Goal: Task Accomplishment & Management: Manage account settings

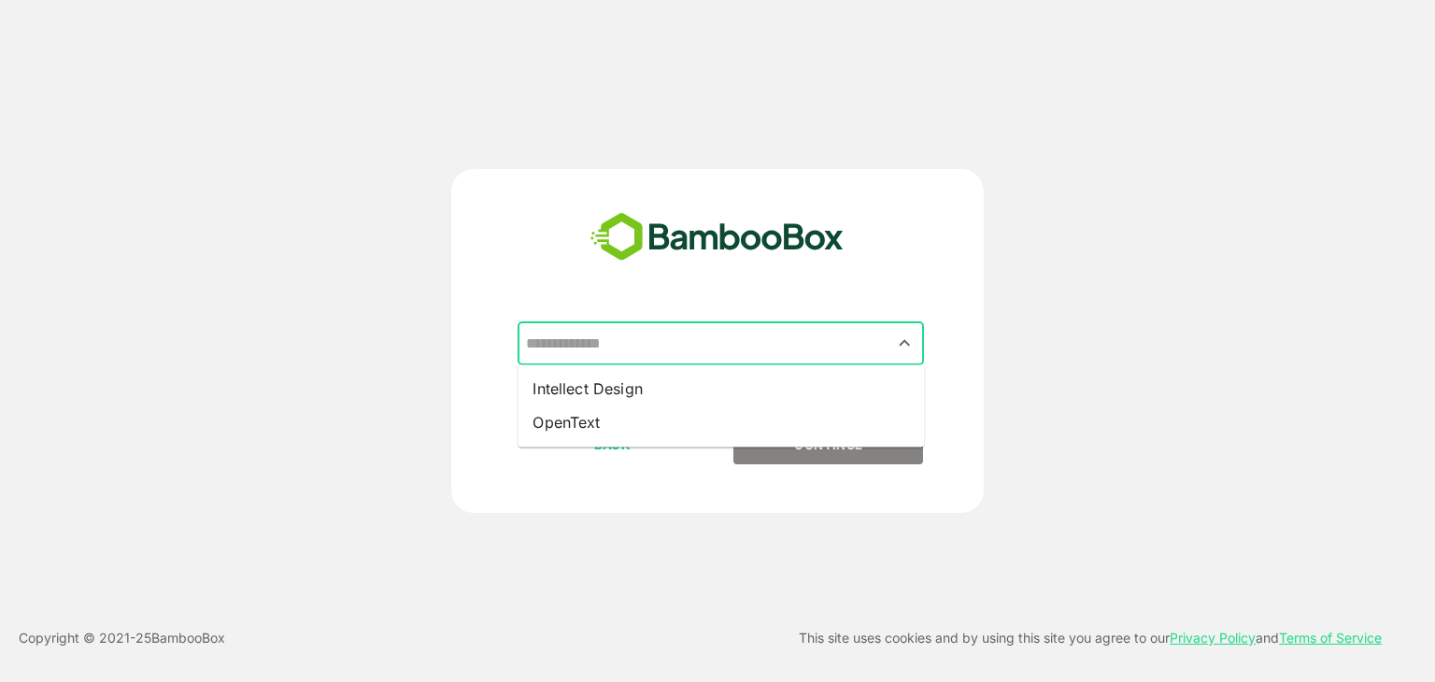
click at [776, 341] on input "text" at bounding box center [720, 343] width 399 height 35
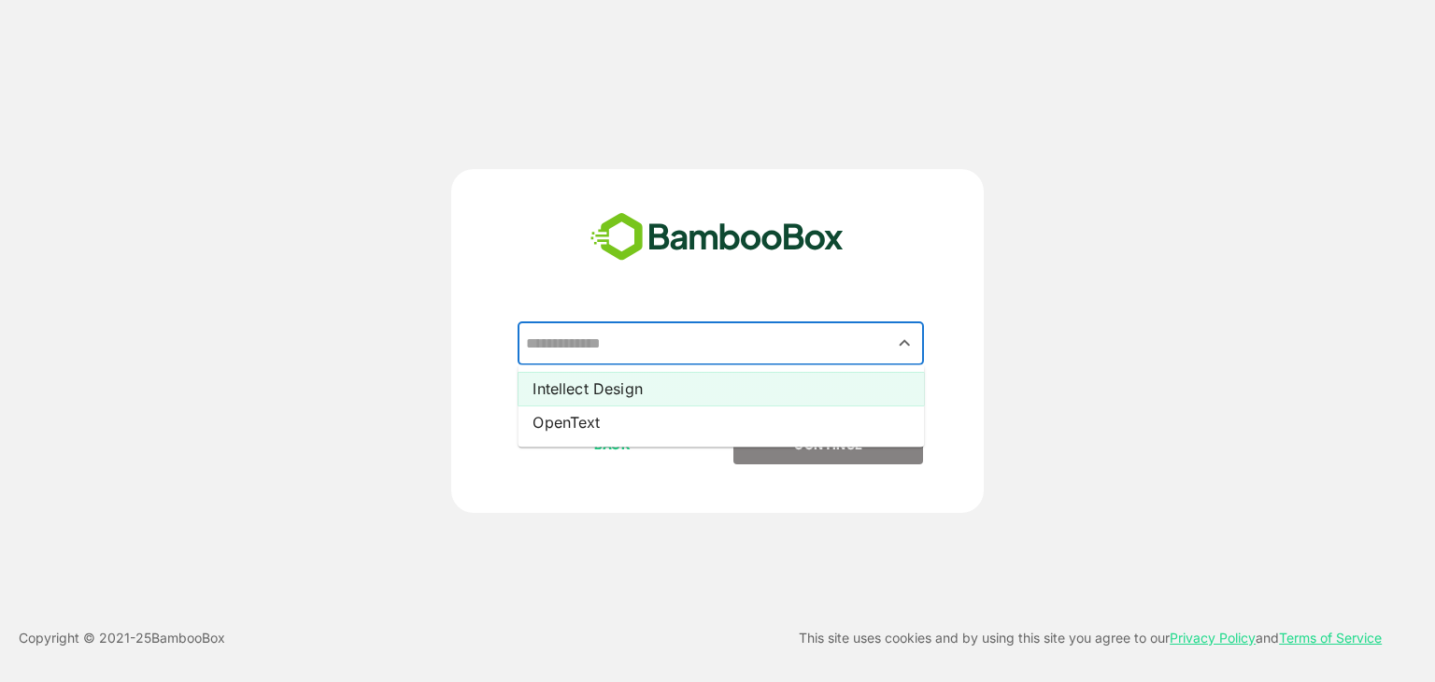
drag, startPoint x: 757, startPoint y: 392, endPoint x: 787, endPoint y: 390, distance: 30.9
click at [787, 390] on li "Intellect Design" at bounding box center [720, 389] width 406 height 34
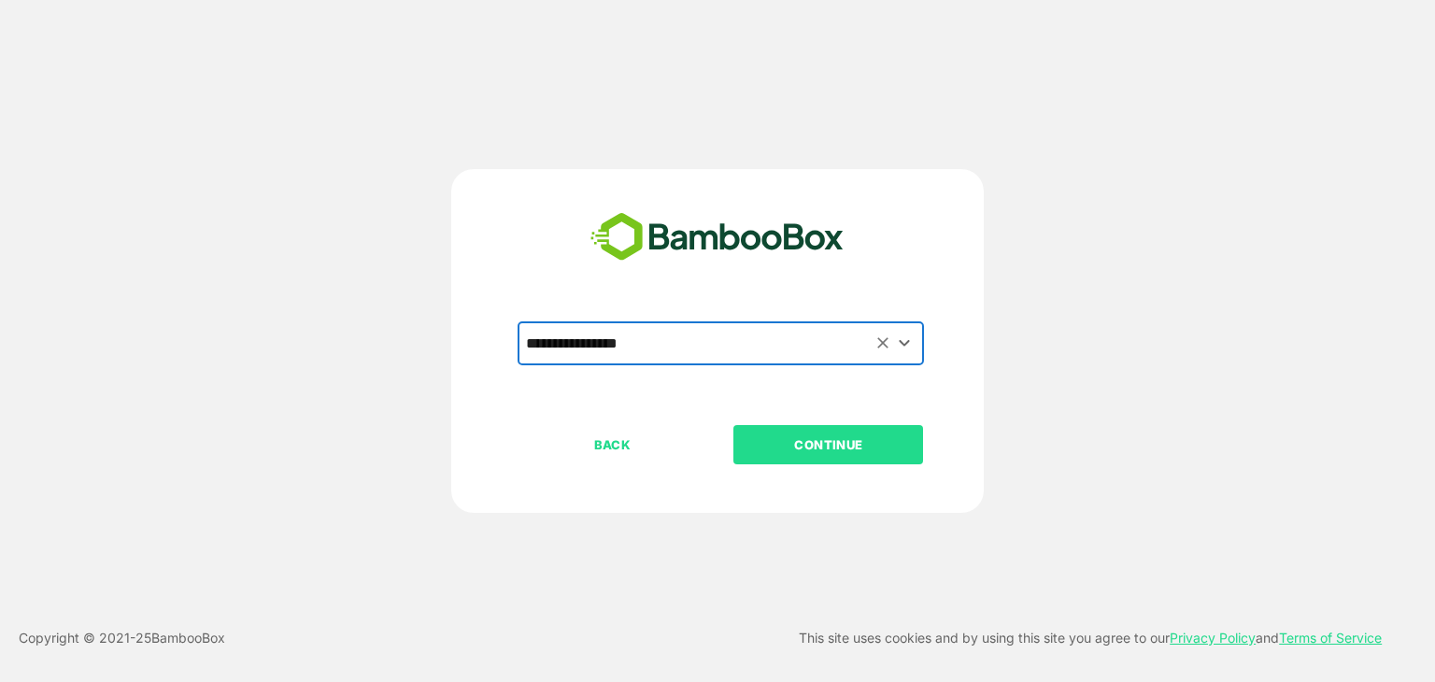
type input "**********"
click at [787, 390] on div "**********" at bounding box center [717, 373] width 465 height 103
click at [812, 437] on p "CONTINUE" at bounding box center [828, 444] width 187 height 21
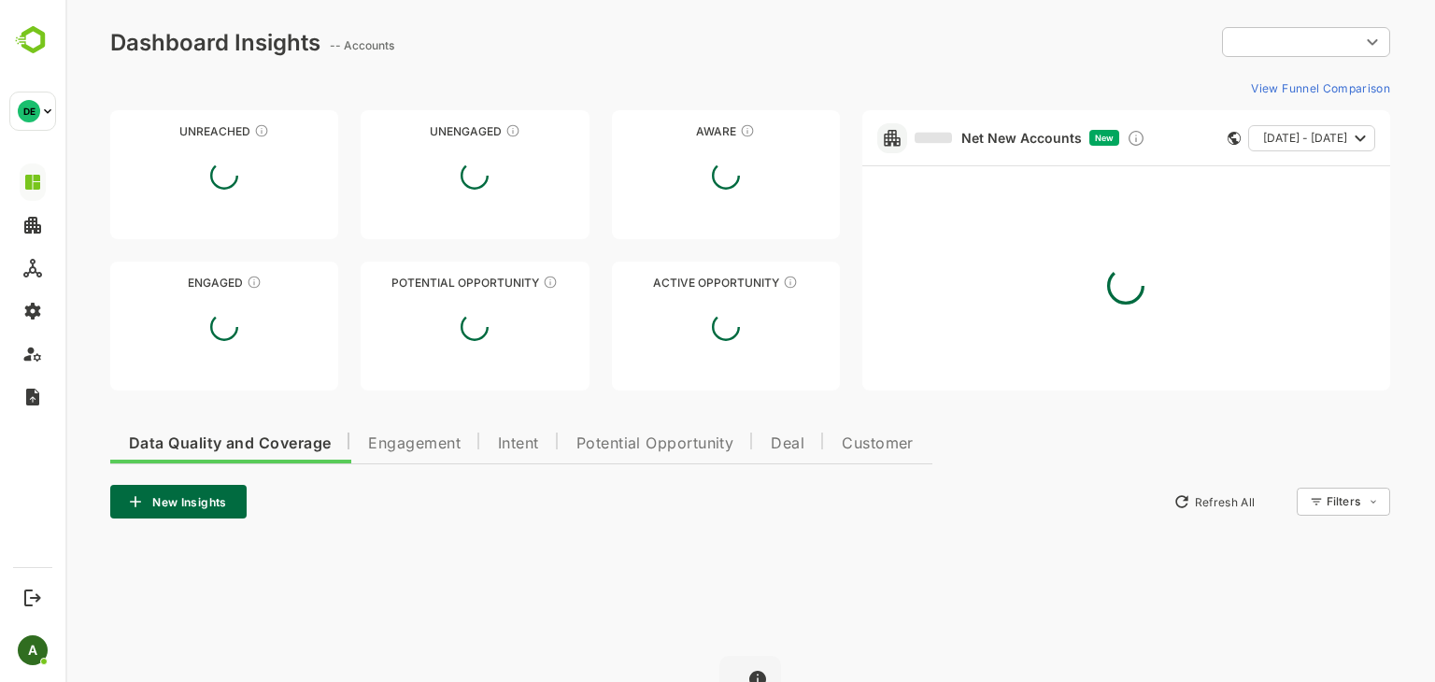
type input "**********"
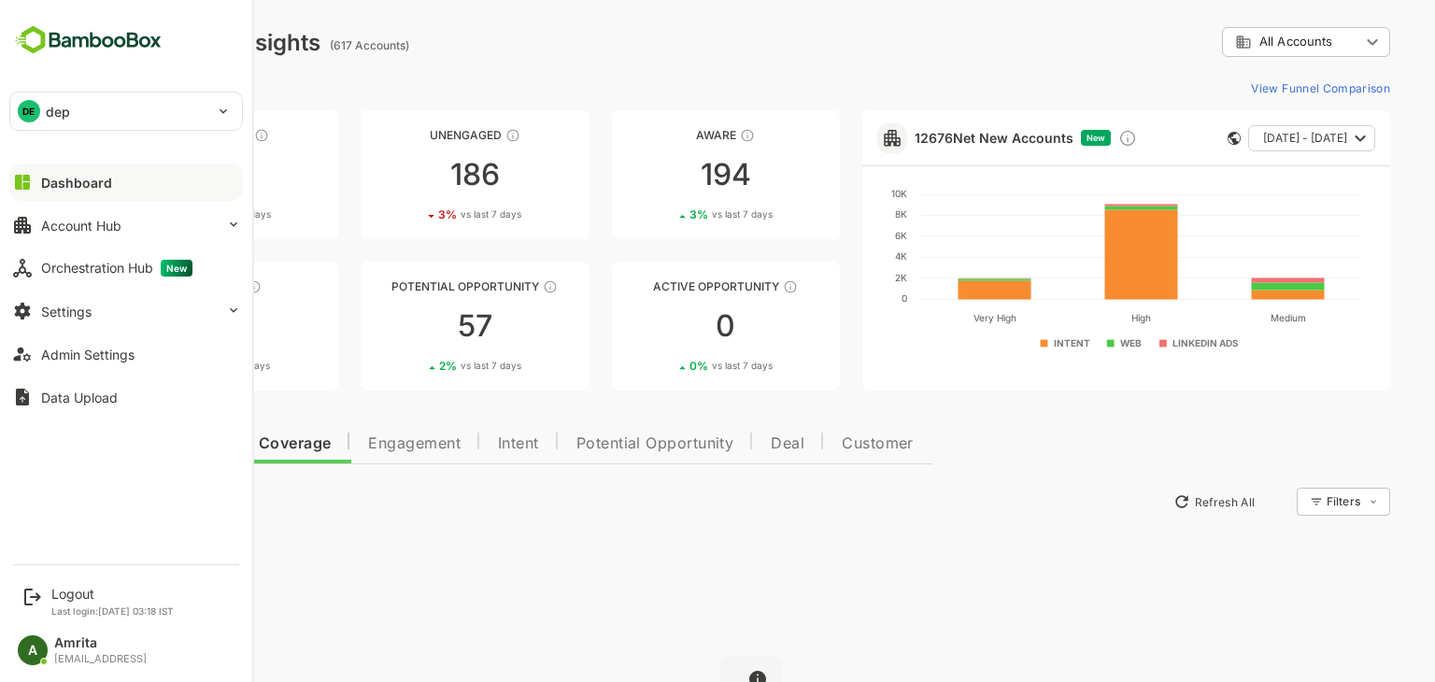
click at [62, 112] on p "dep" at bounding box center [58, 112] width 24 height 20
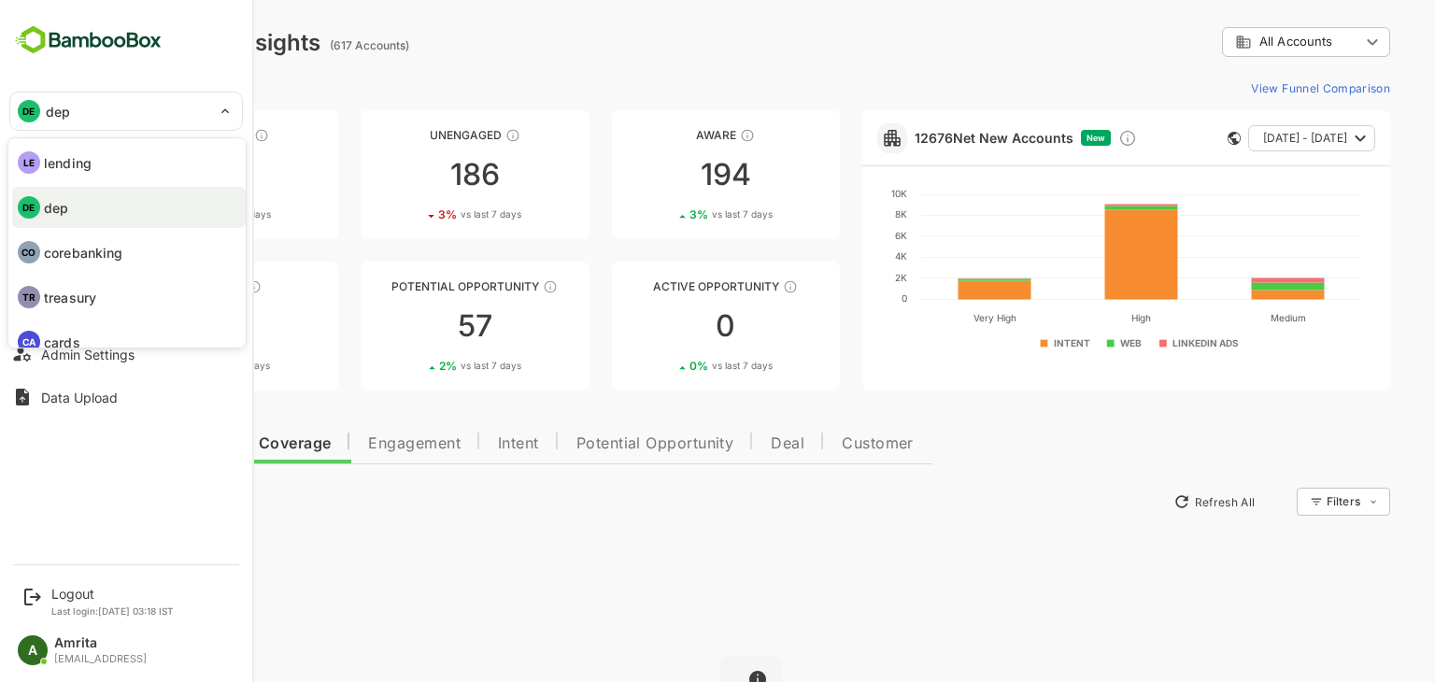
scroll to position [19, 0]
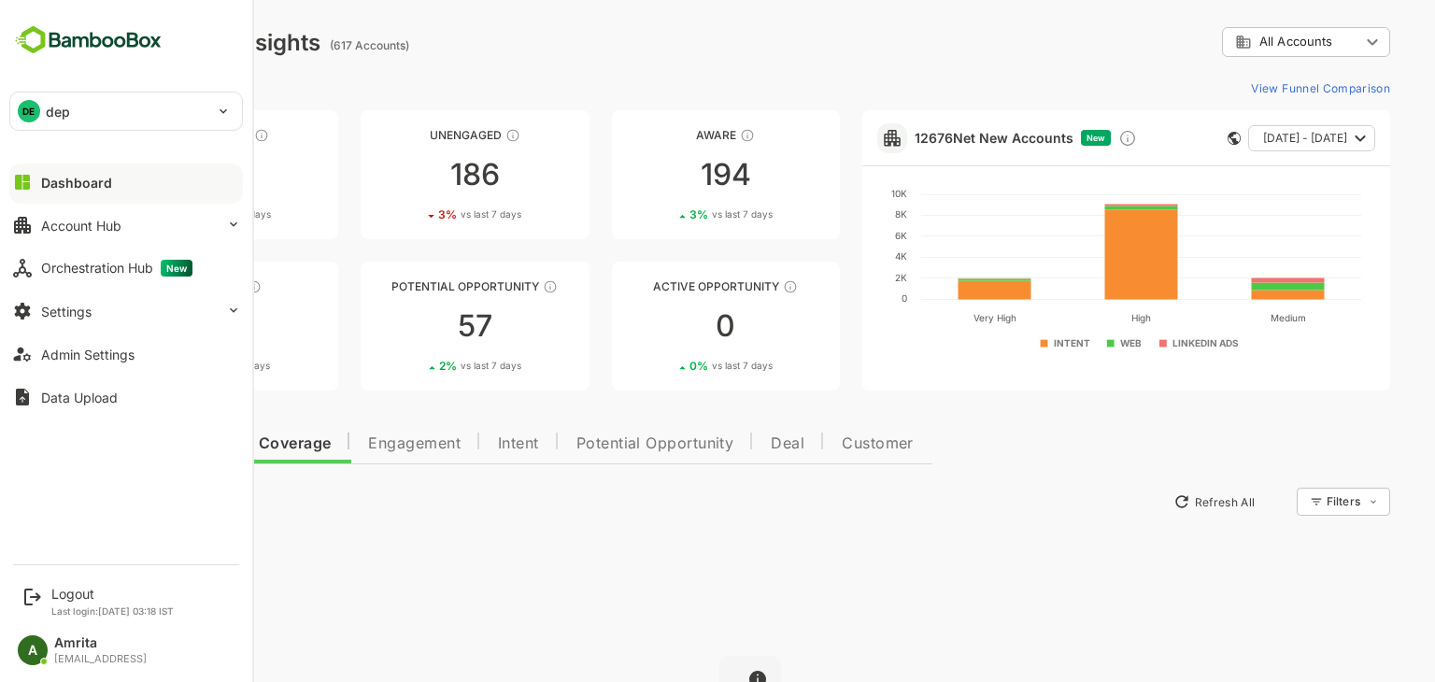
click at [75, 111] on div "DE dep" at bounding box center [114, 110] width 209 height 37
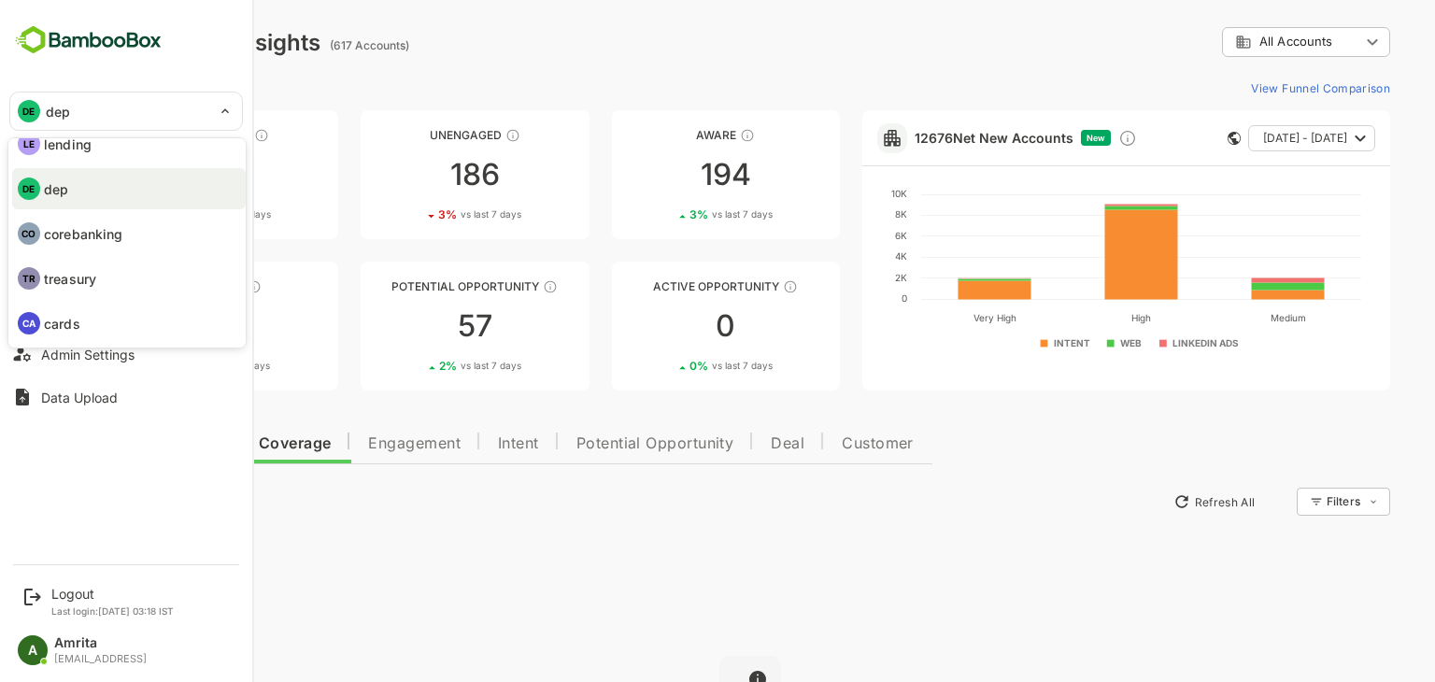
scroll to position [18, 0]
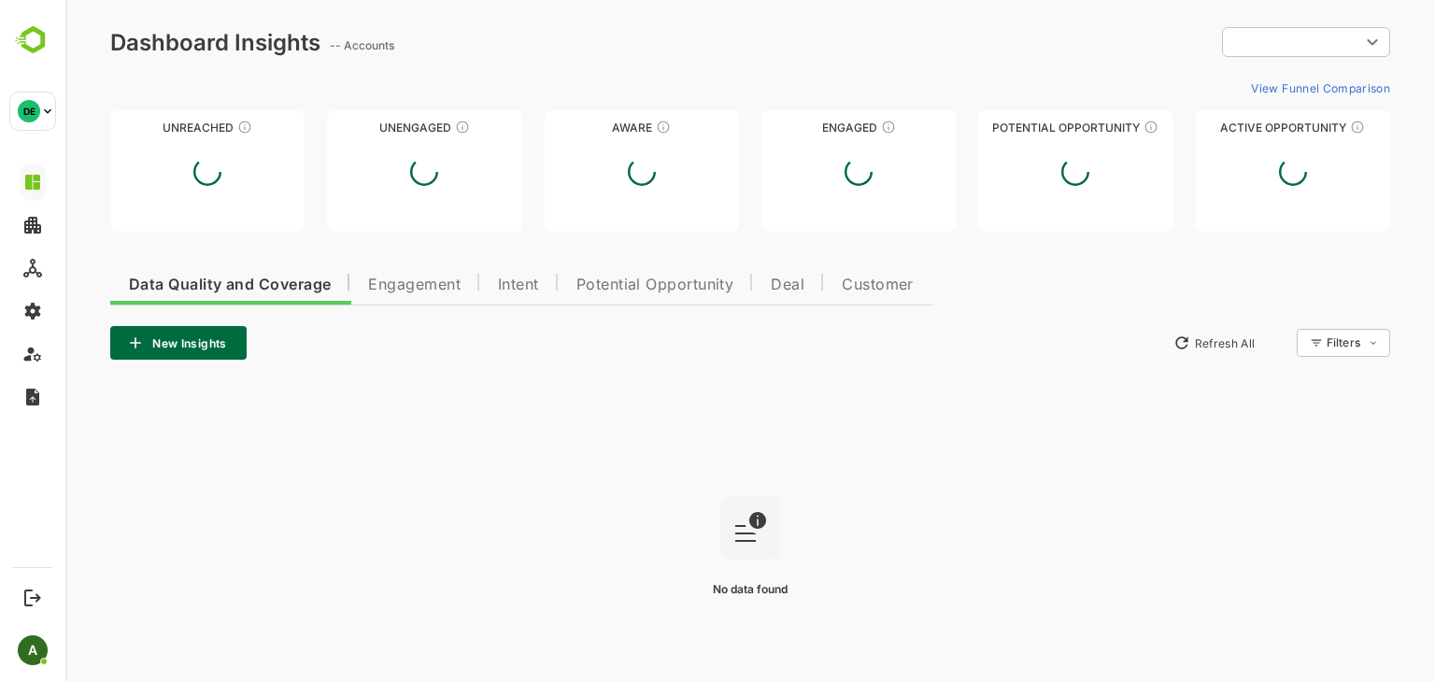
type input "**********"
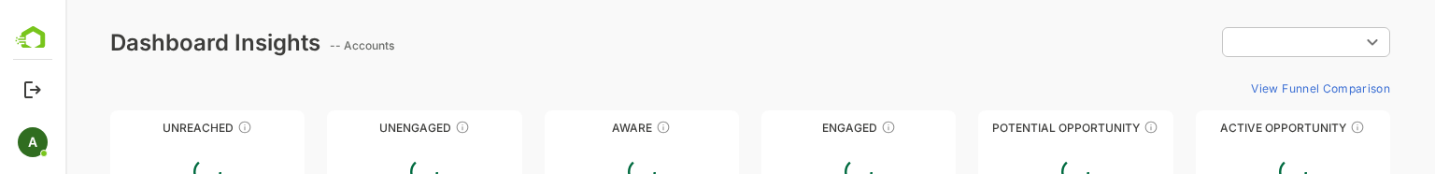
type input "**********"
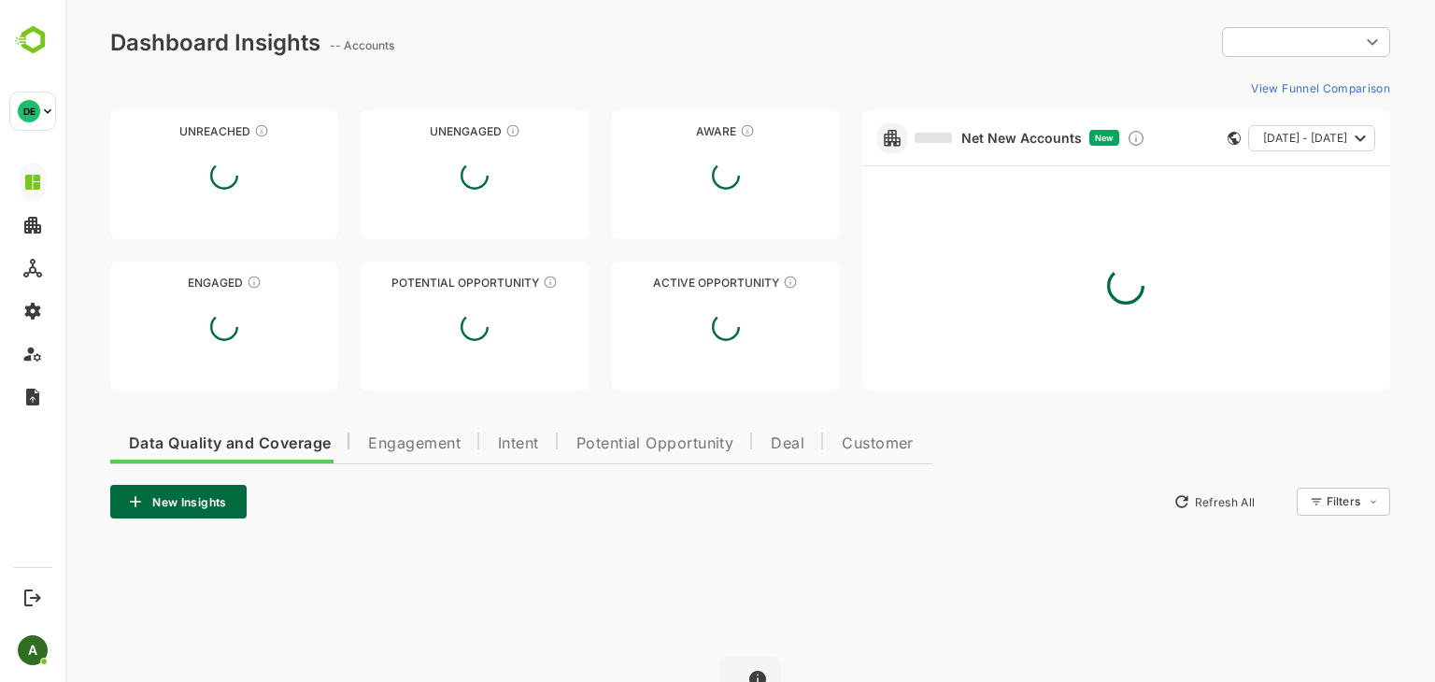
type input "**********"
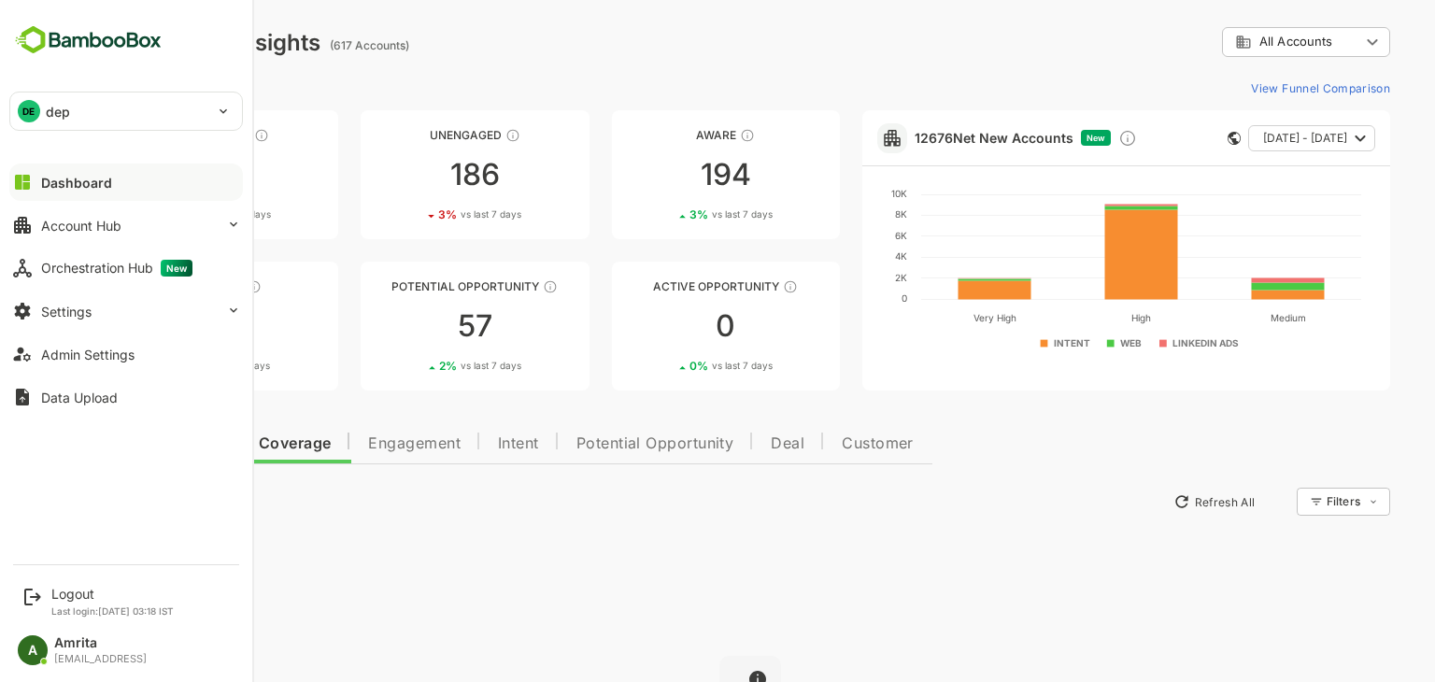
click at [175, 110] on div "DE dep" at bounding box center [114, 110] width 209 height 37
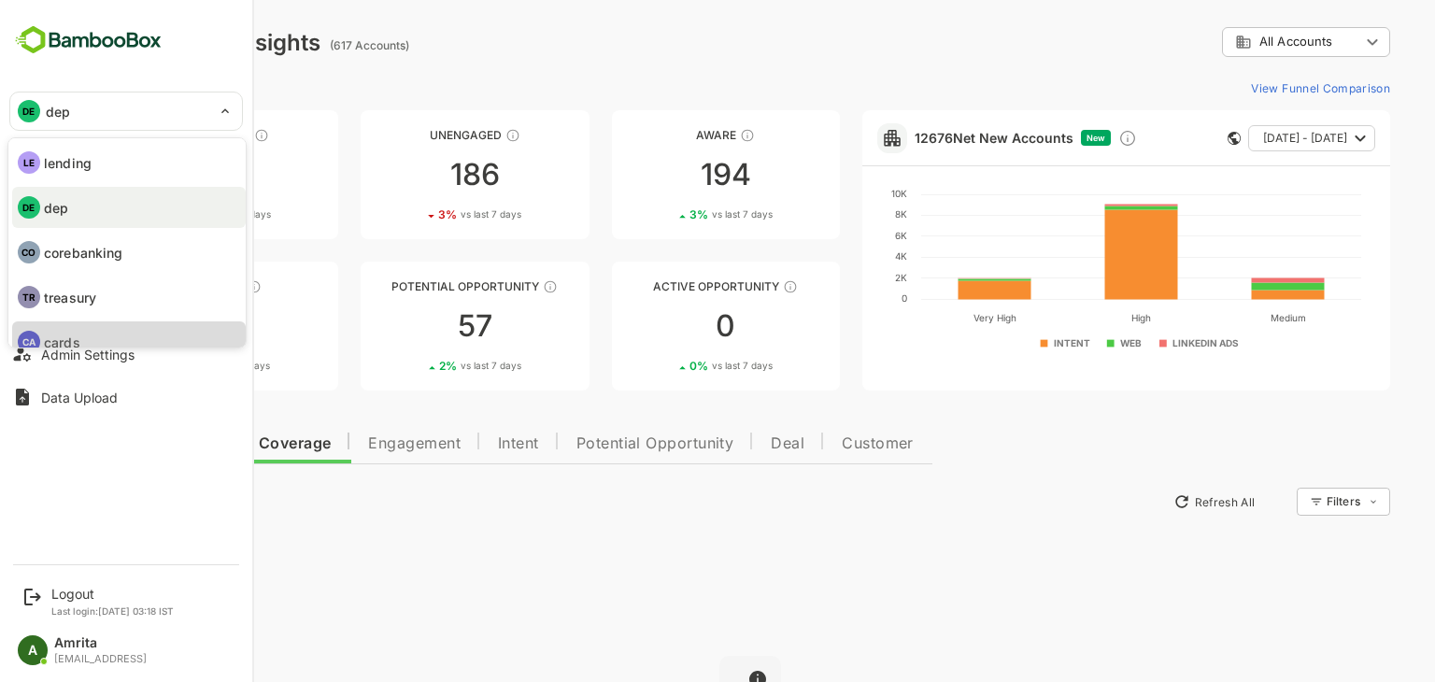
click at [108, 338] on li "CA cards" at bounding box center [128, 341] width 233 height 41
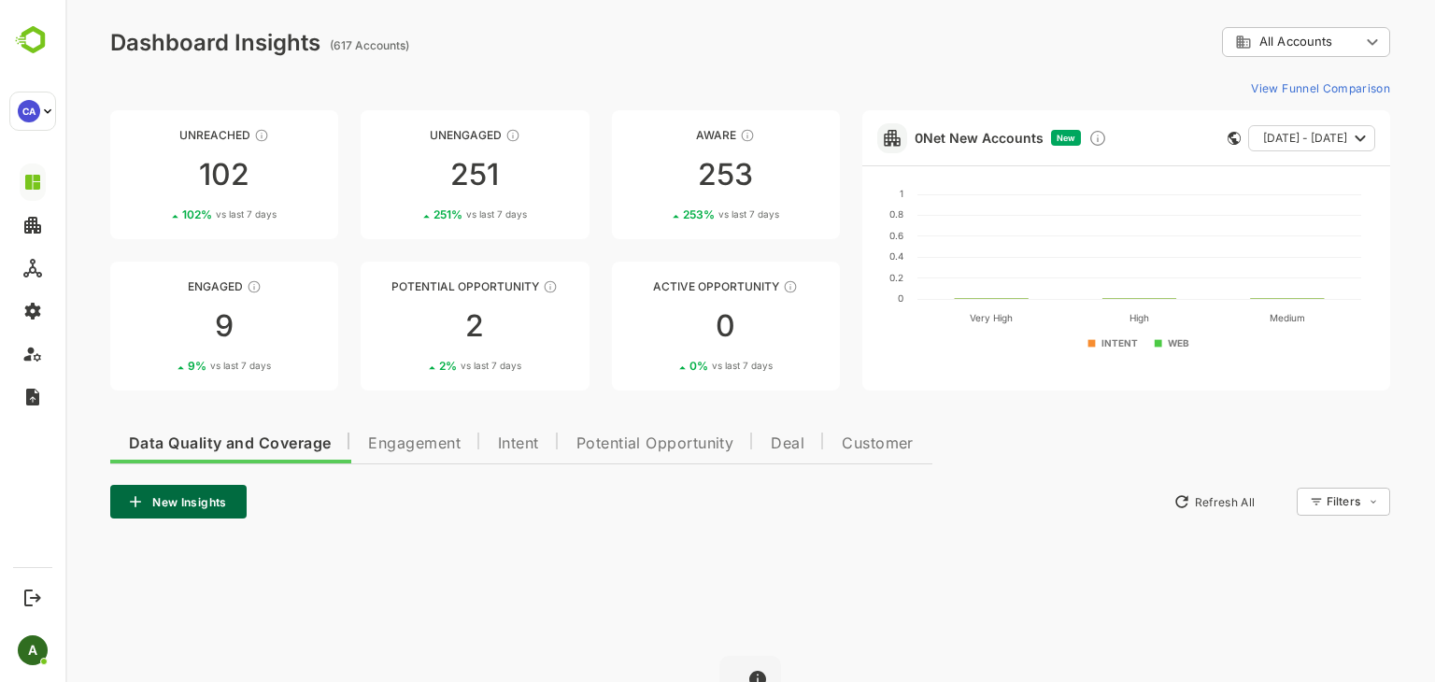
scroll to position [149, 0]
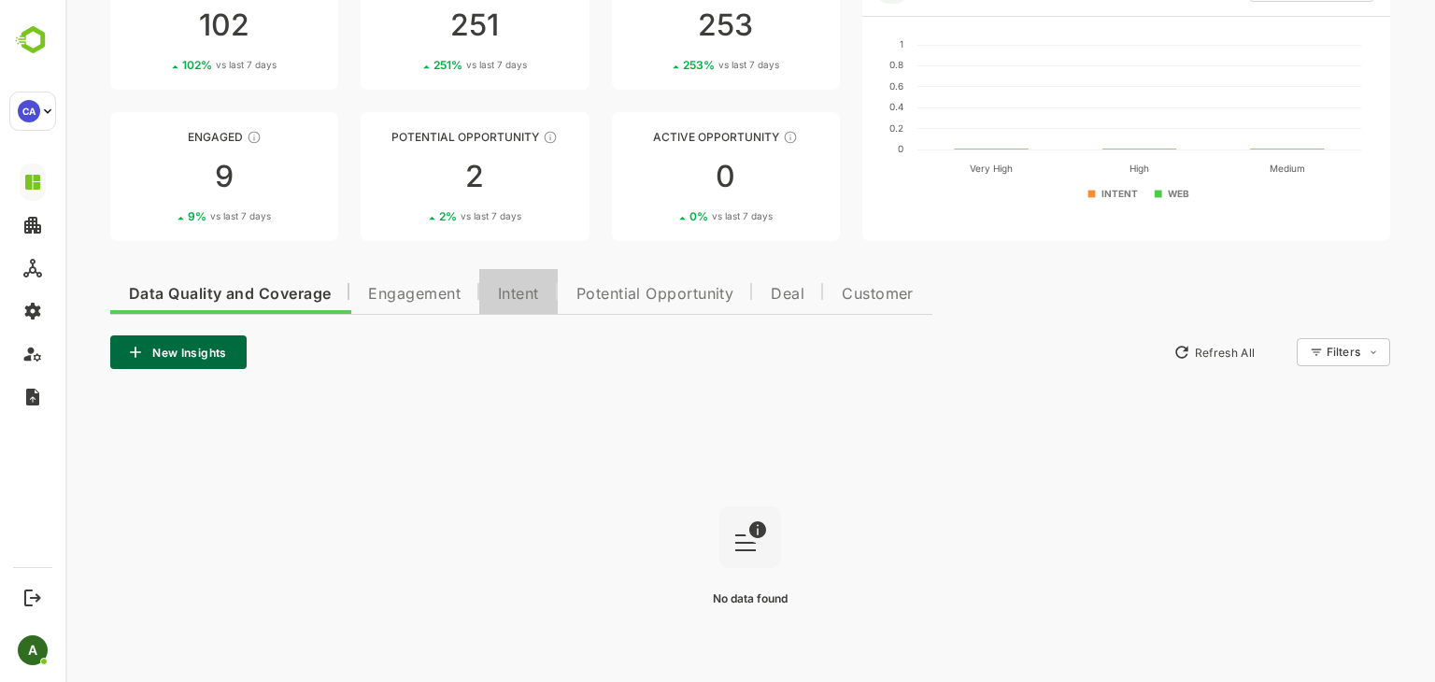
click at [513, 292] on span "Intent" at bounding box center [518, 294] width 41 height 15
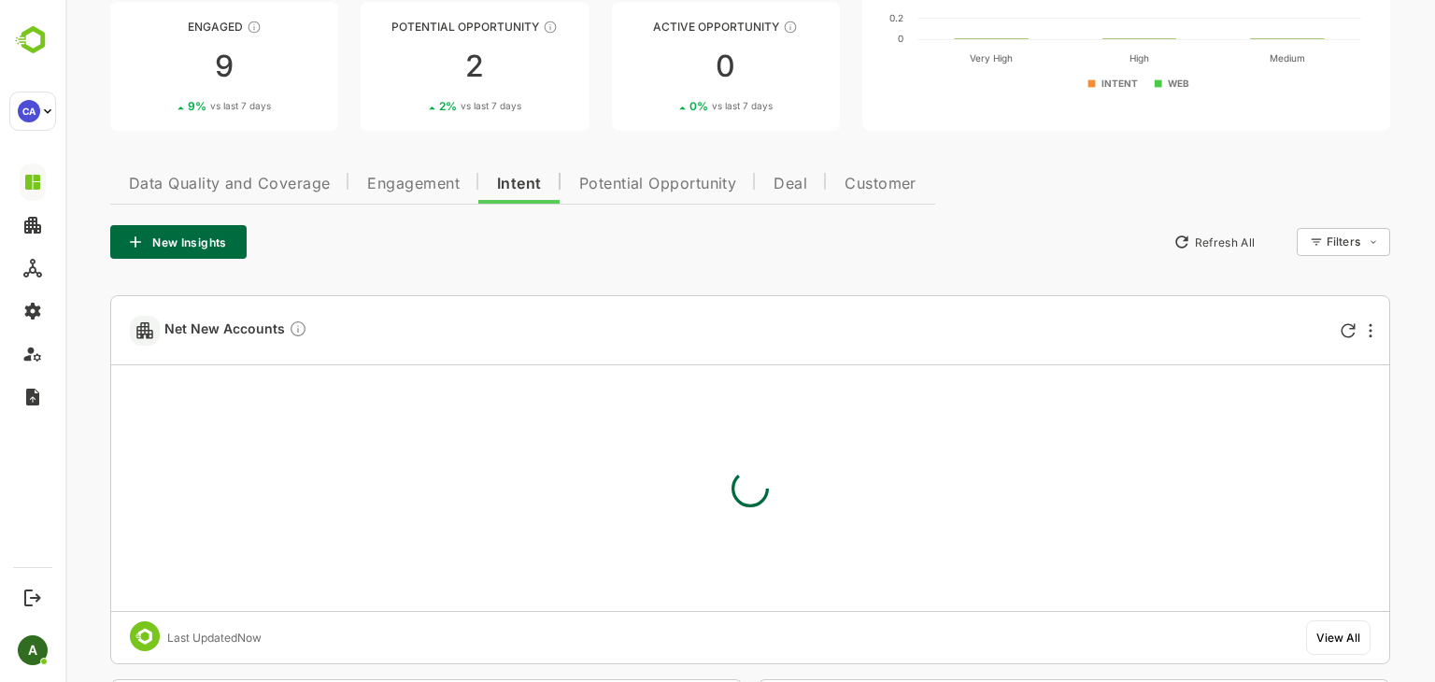
scroll to position [0, 0]
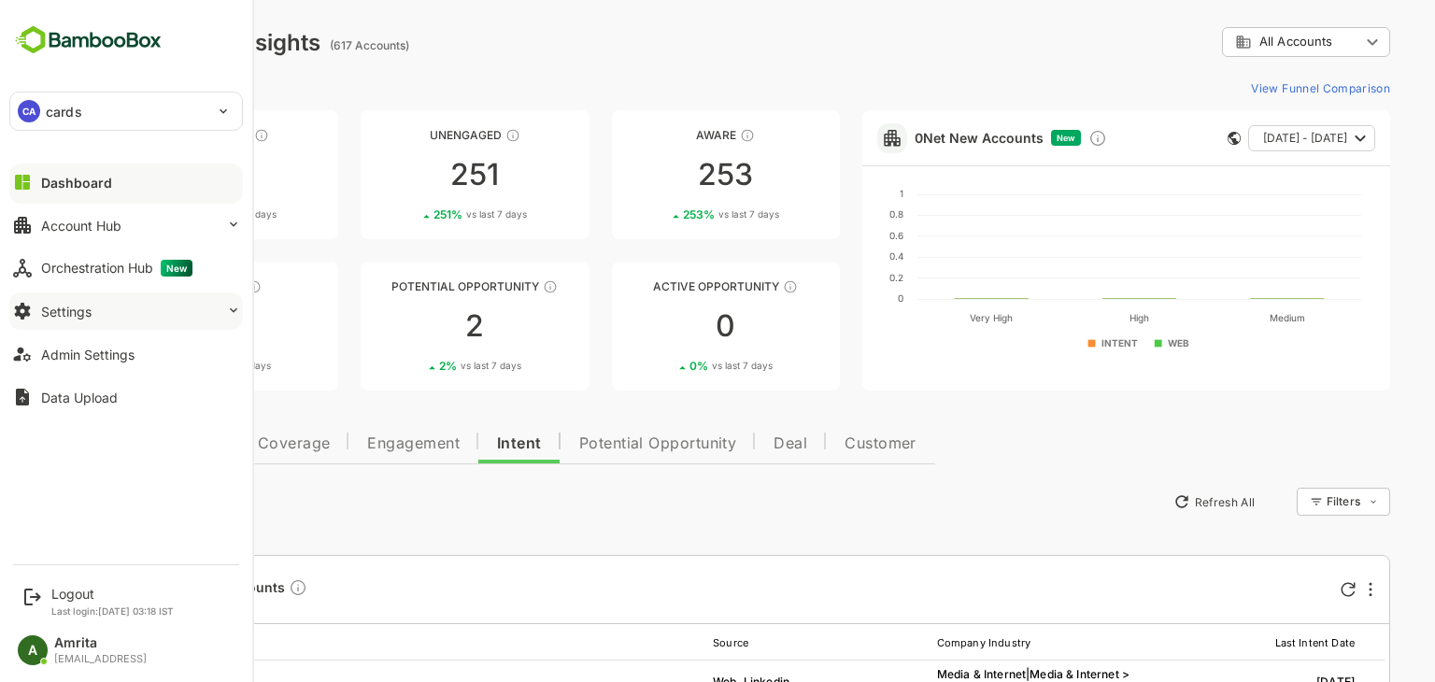
click at [159, 316] on button "Settings" at bounding box center [125, 310] width 233 height 37
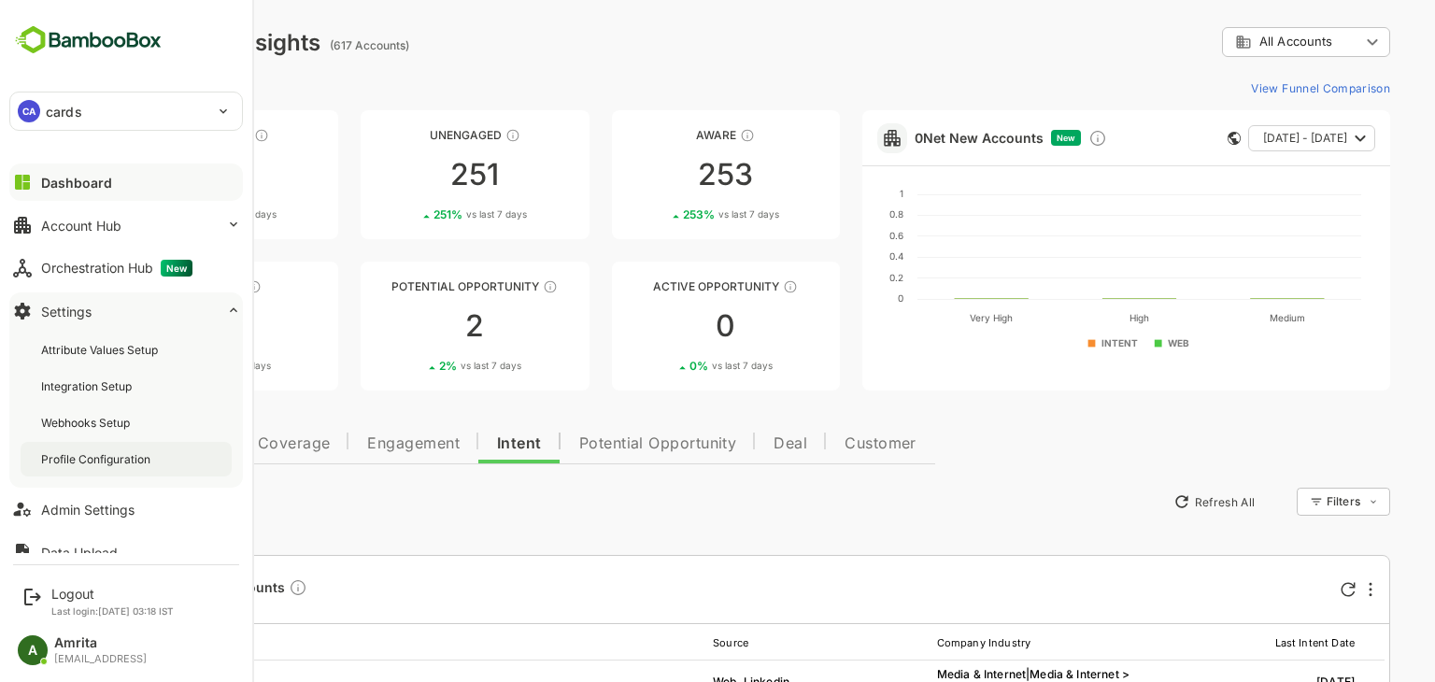
click at [127, 464] on div "Profile Configuration" at bounding box center [97, 459] width 113 height 16
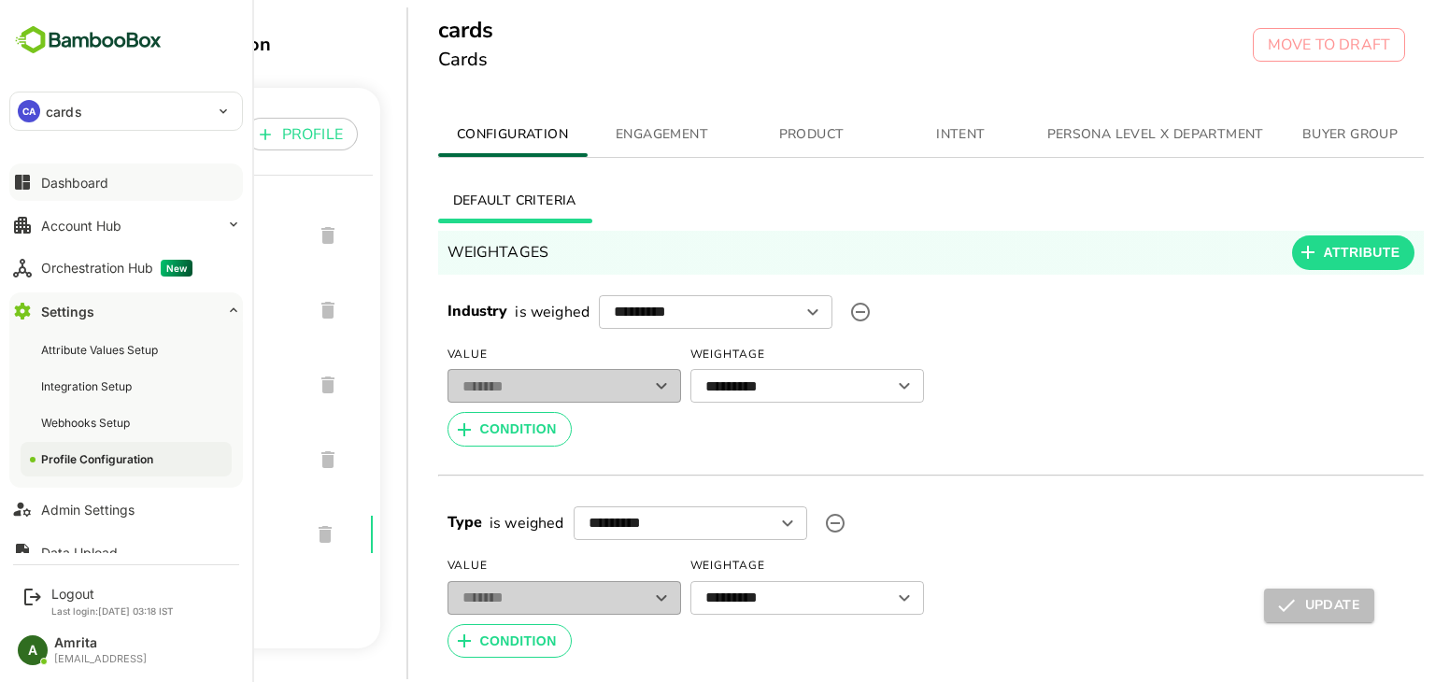
click at [71, 169] on button "Dashboard" at bounding box center [125, 181] width 233 height 37
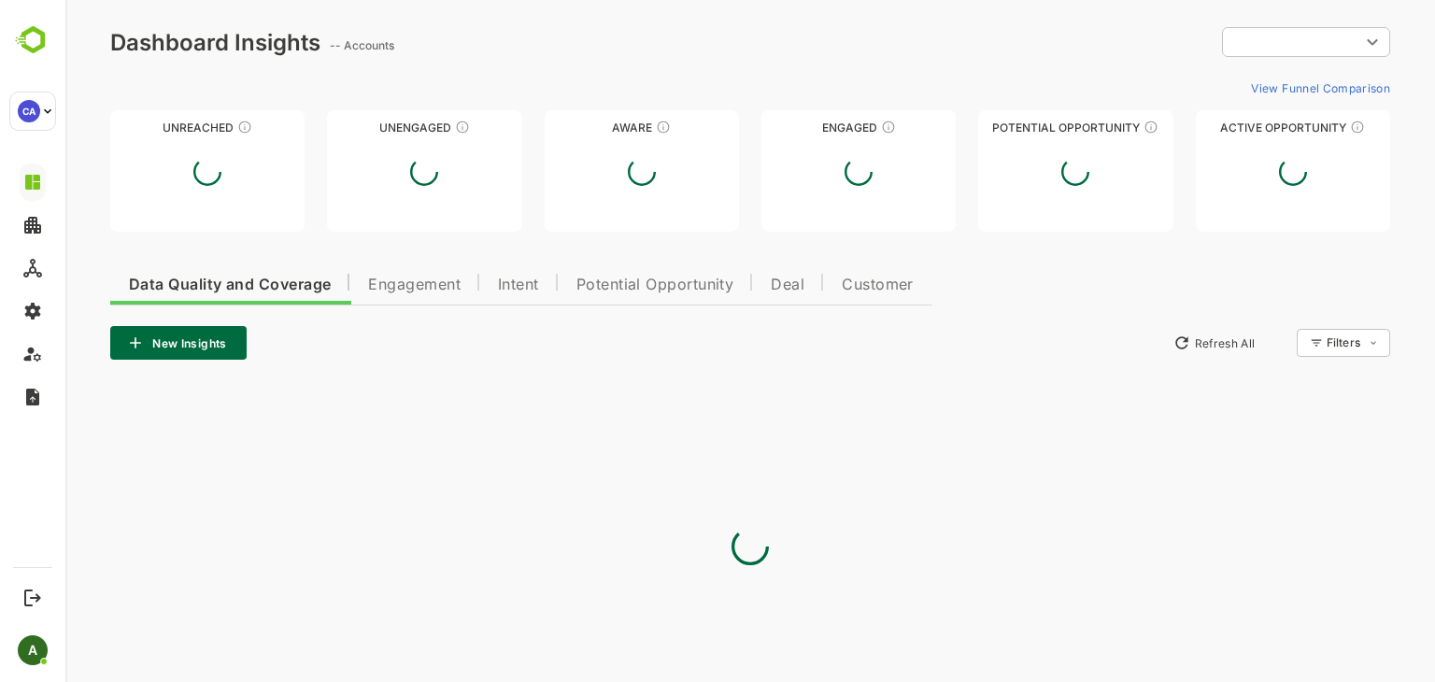
type input "**********"
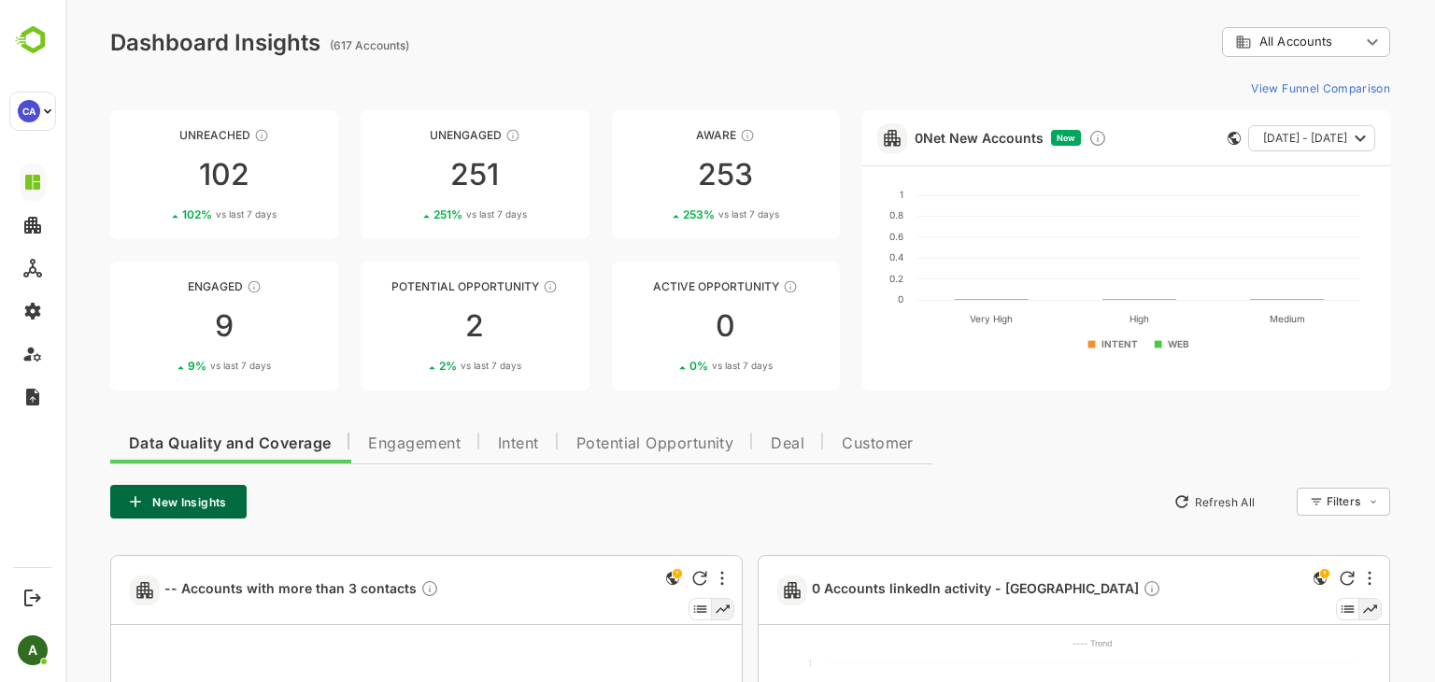
click at [522, 453] on button "Intent" at bounding box center [518, 440] width 78 height 45
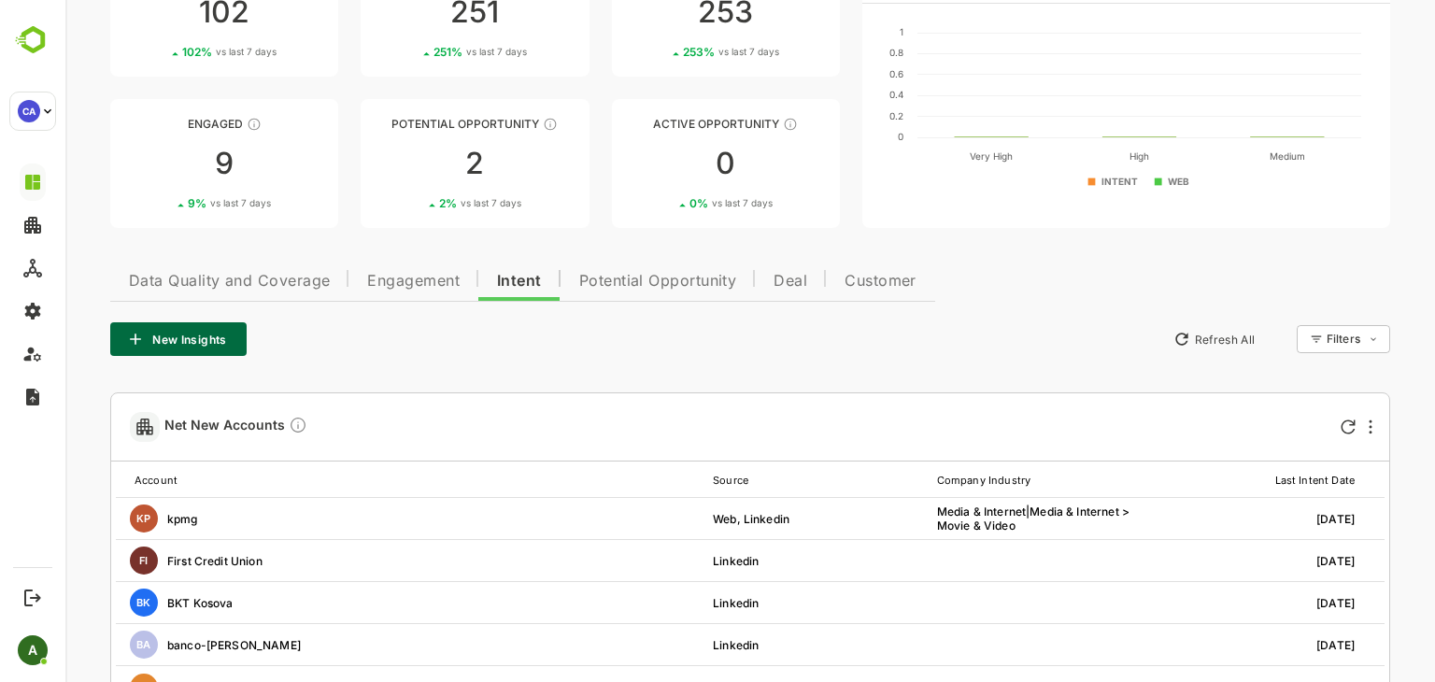
scroll to position [170, 0]
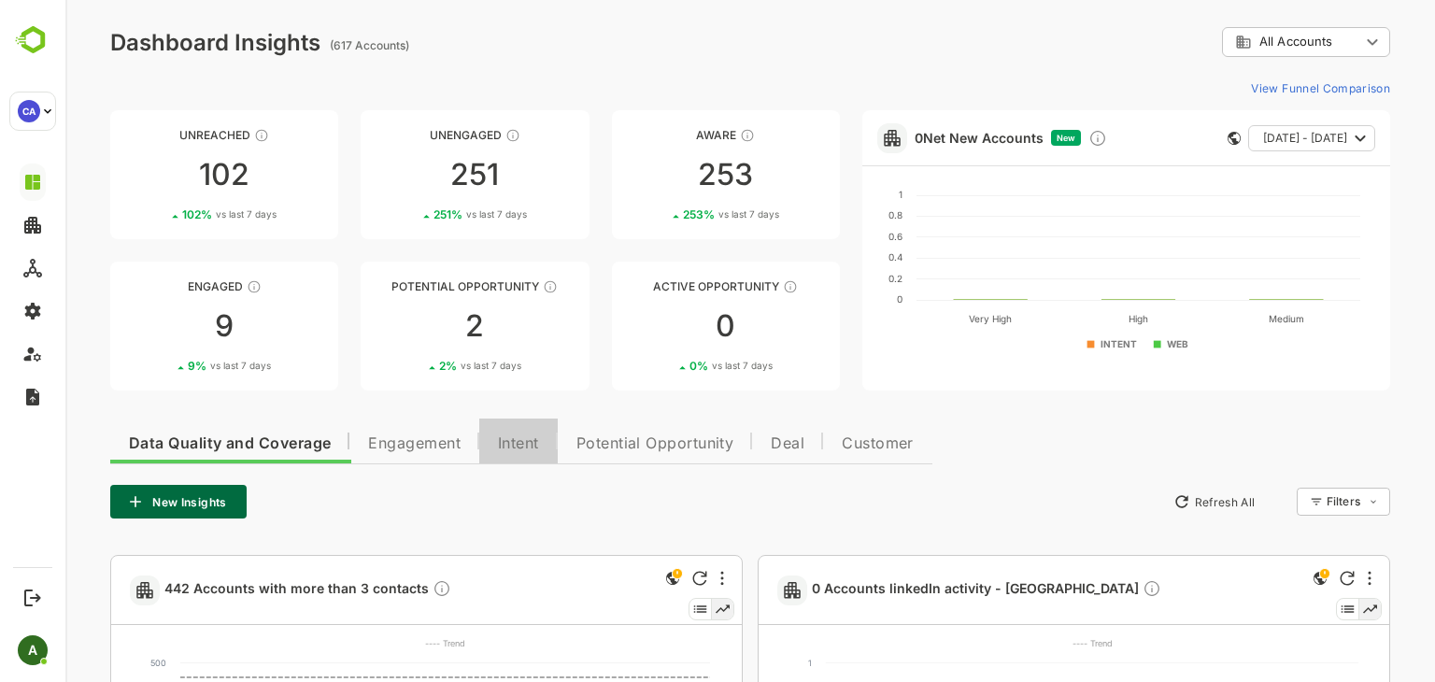
click at [524, 442] on span "Intent" at bounding box center [518, 443] width 41 height 15
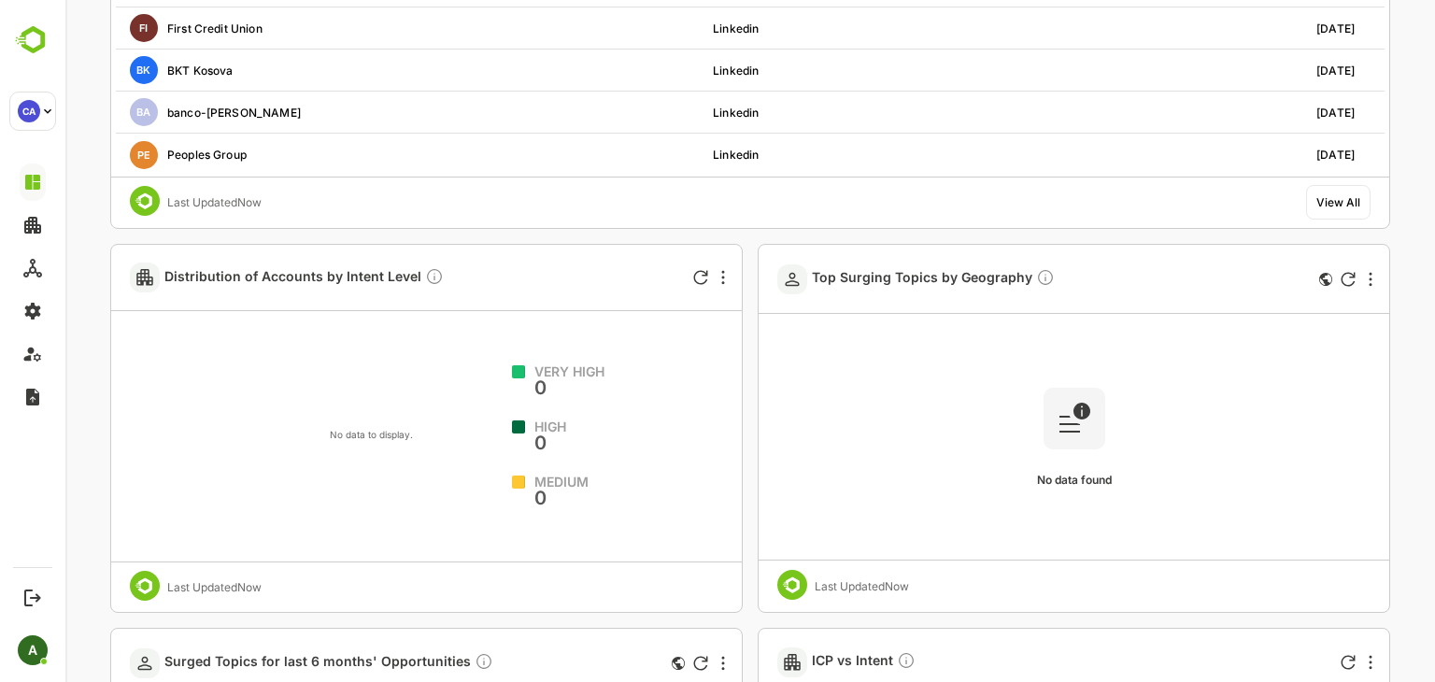
scroll to position [712, 0]
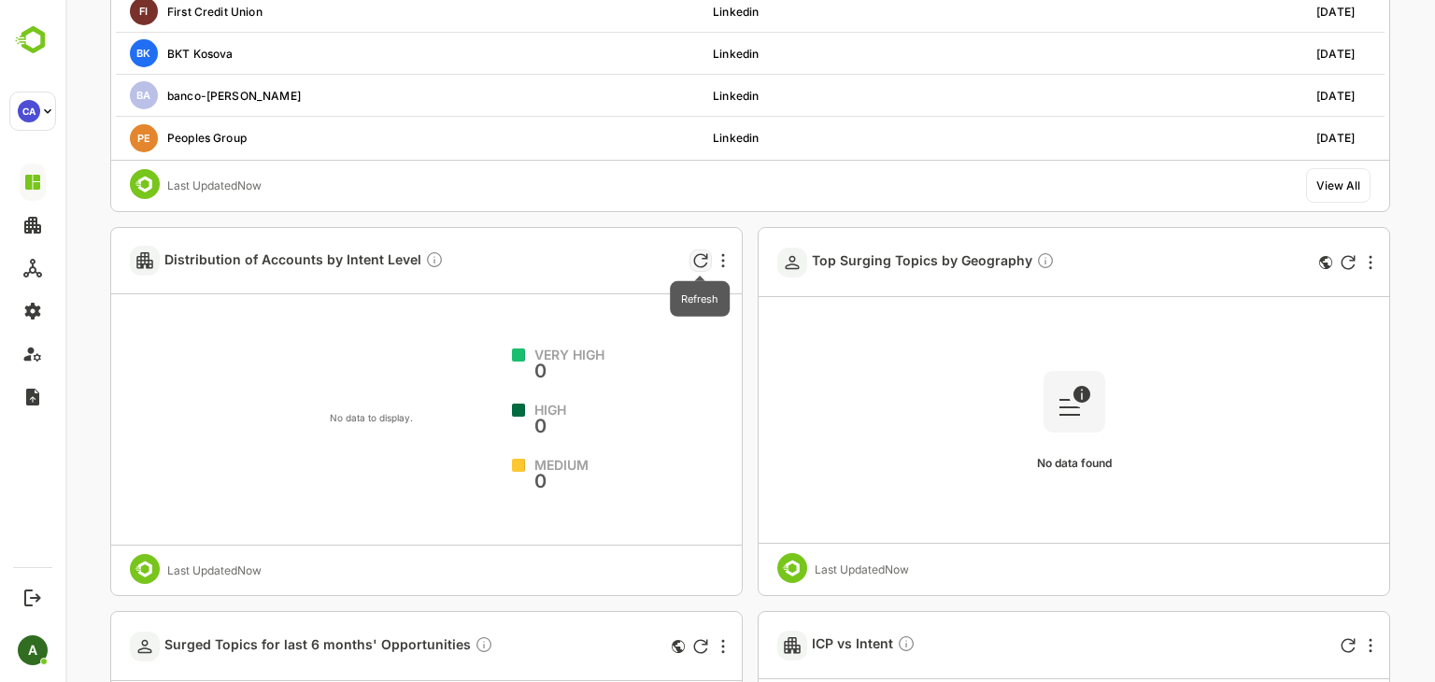
click at [698, 261] on icon "Refresh" at bounding box center [700, 260] width 15 height 15
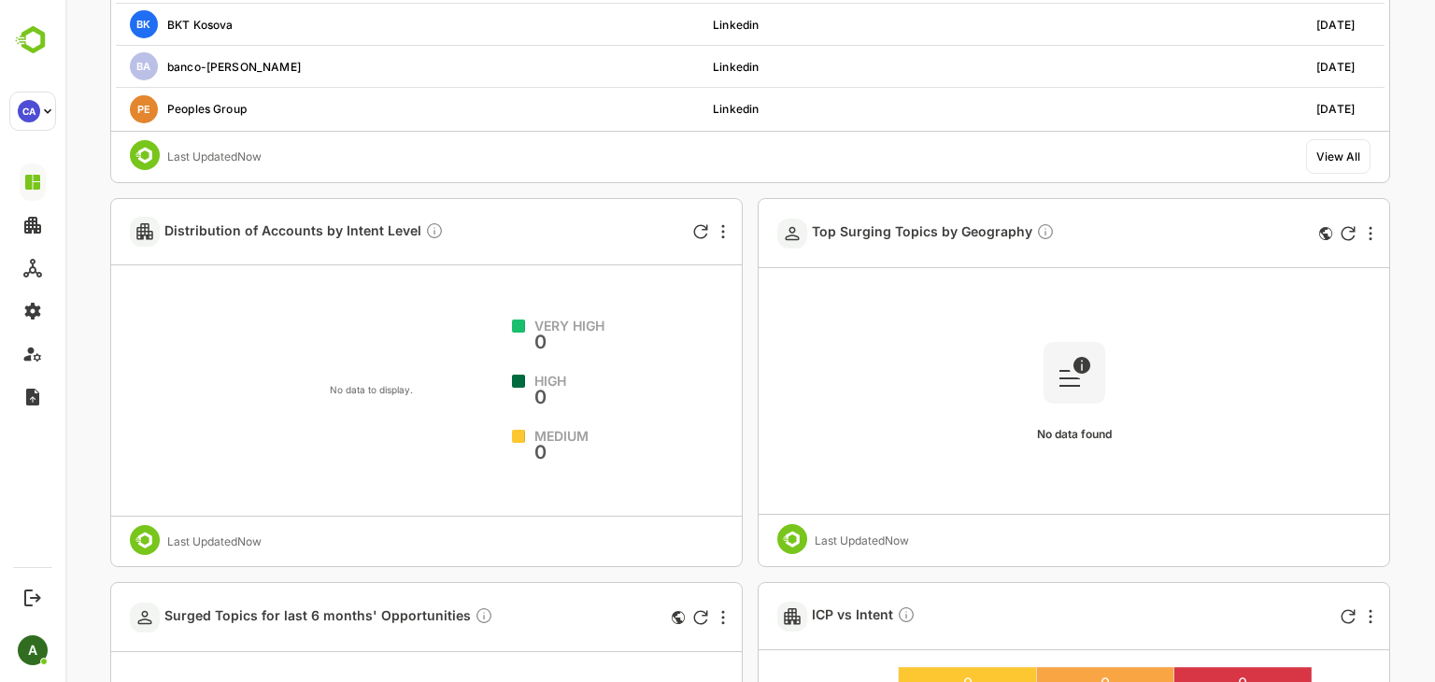
scroll to position [739, 0]
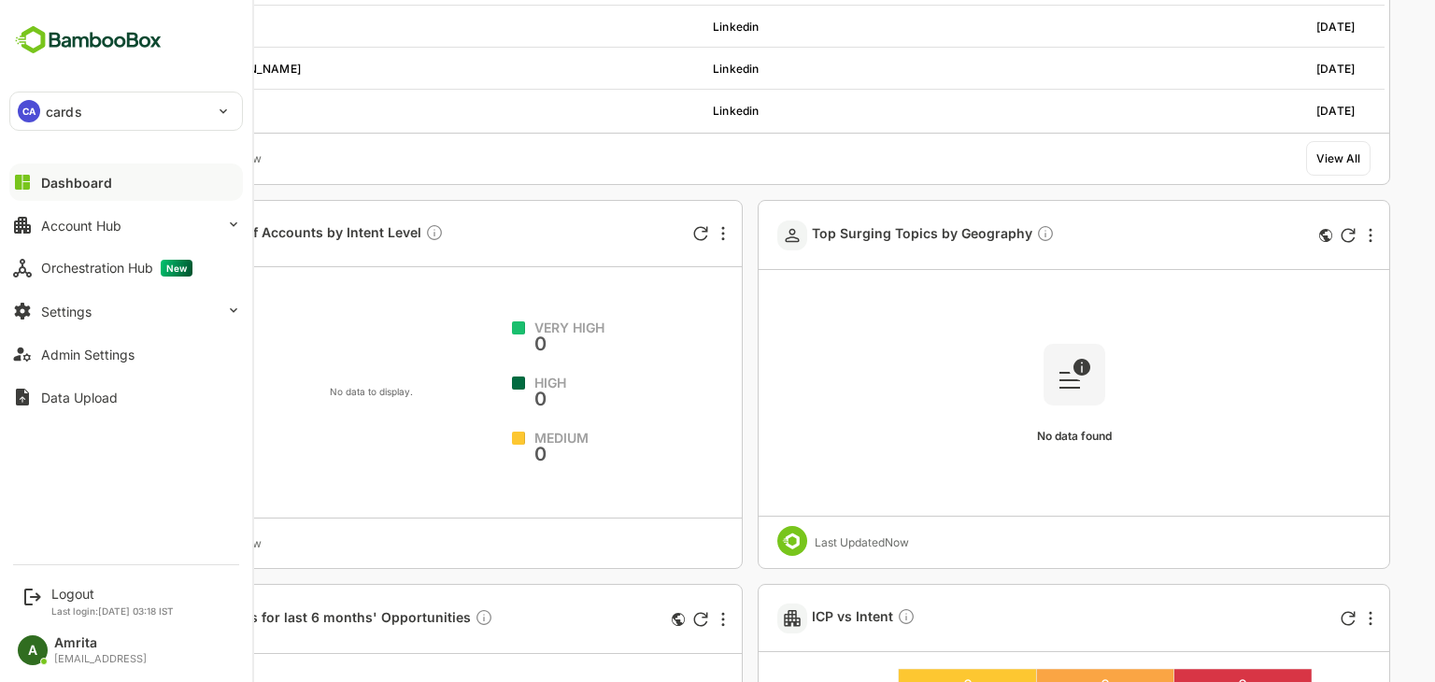
click at [98, 114] on div "CA cards" at bounding box center [114, 110] width 209 height 37
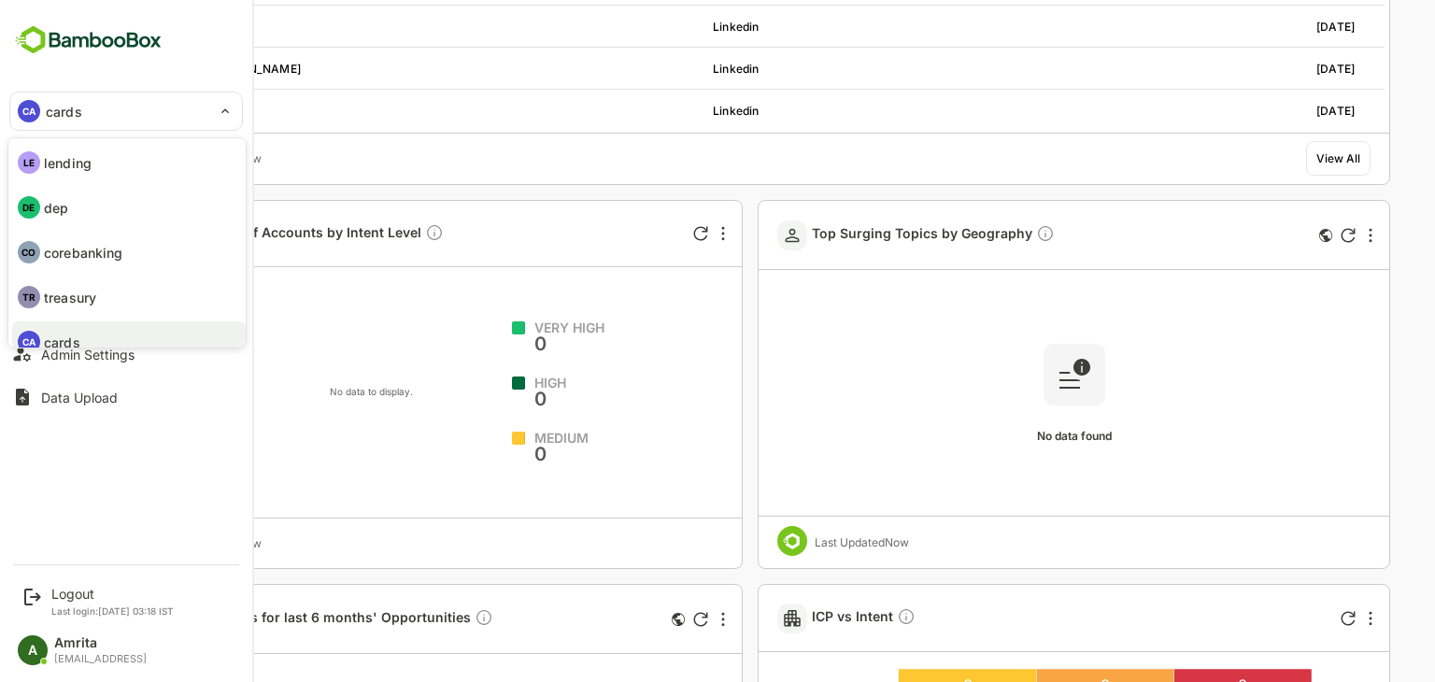
scroll to position [15, 0]
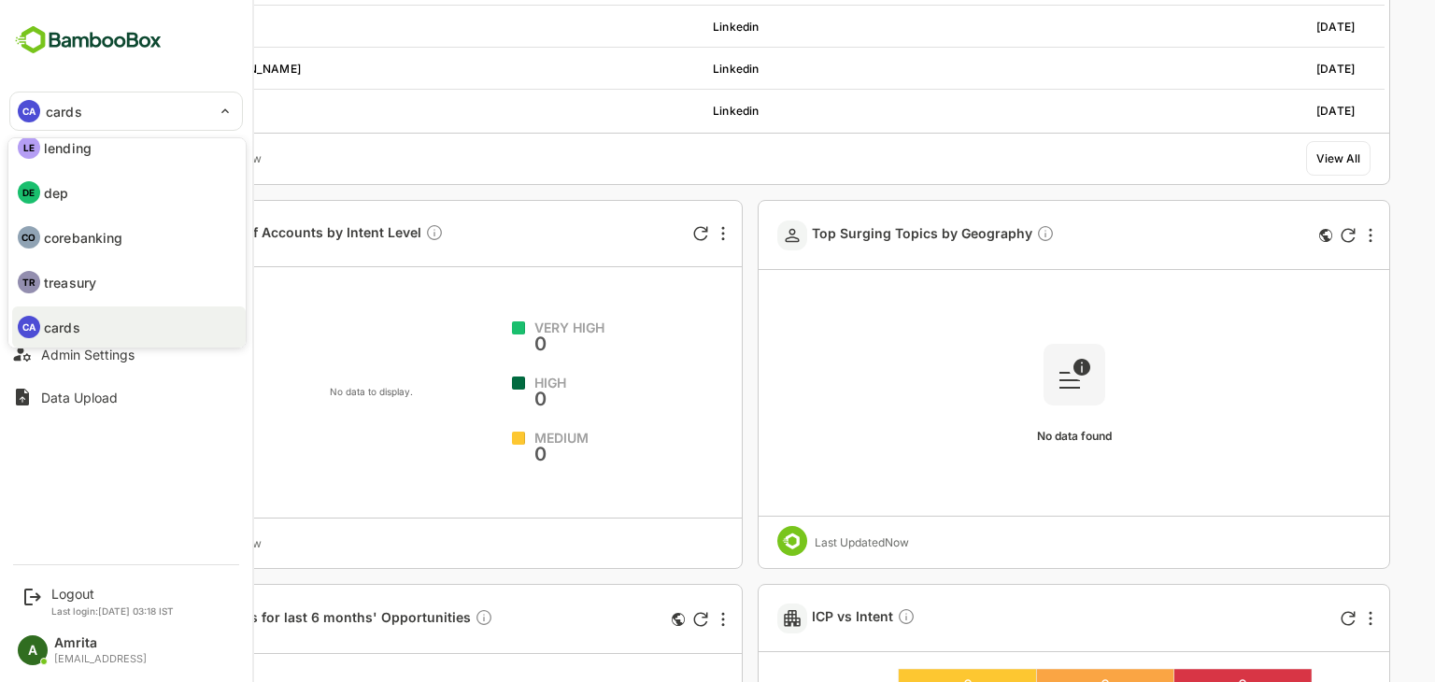
click at [107, 191] on li "DE dep" at bounding box center [128, 192] width 233 height 41
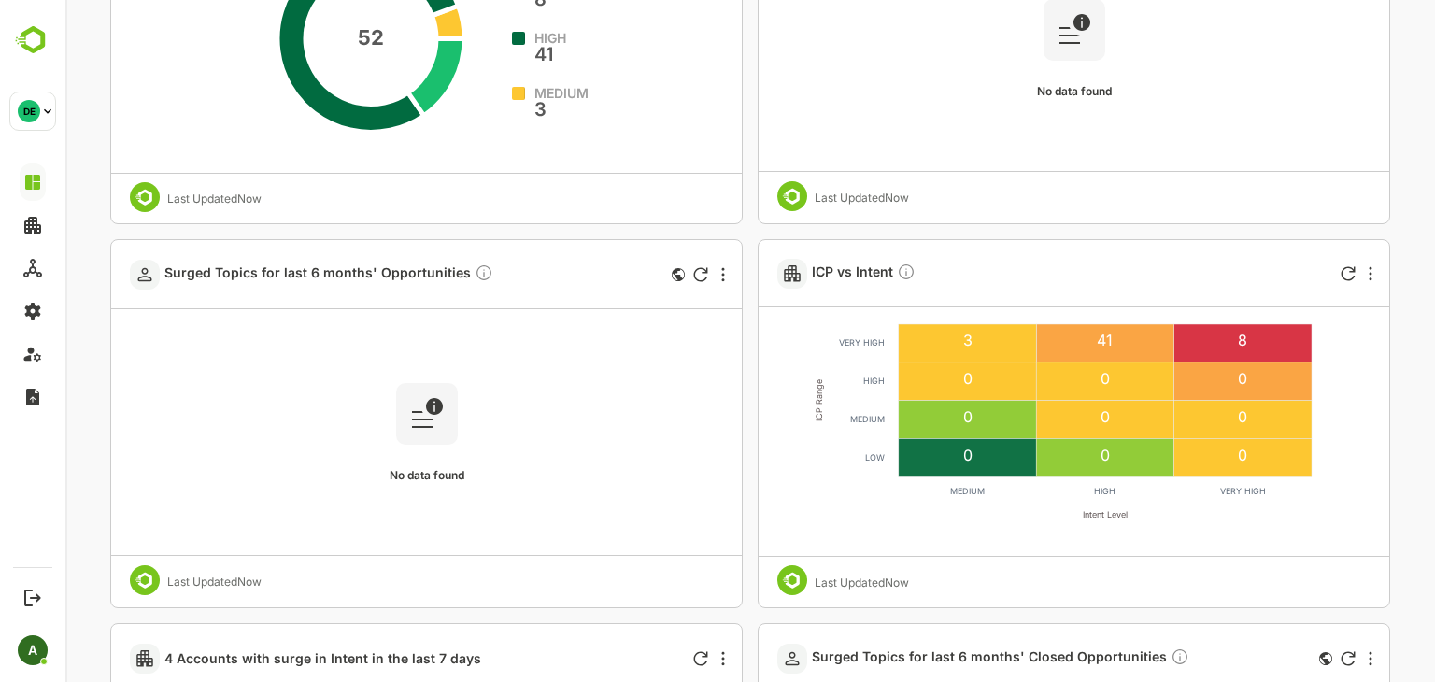
scroll to position [1504, 0]
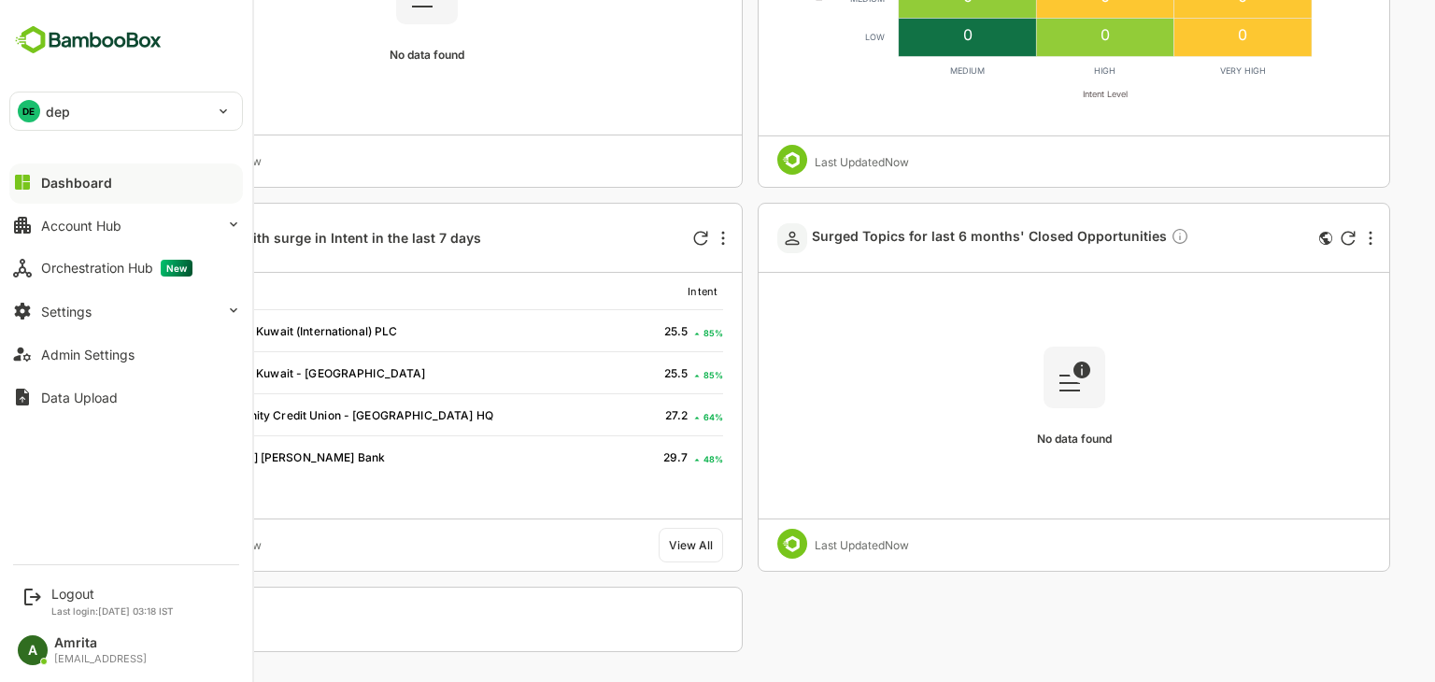
click at [154, 120] on div "DE dep" at bounding box center [114, 110] width 209 height 37
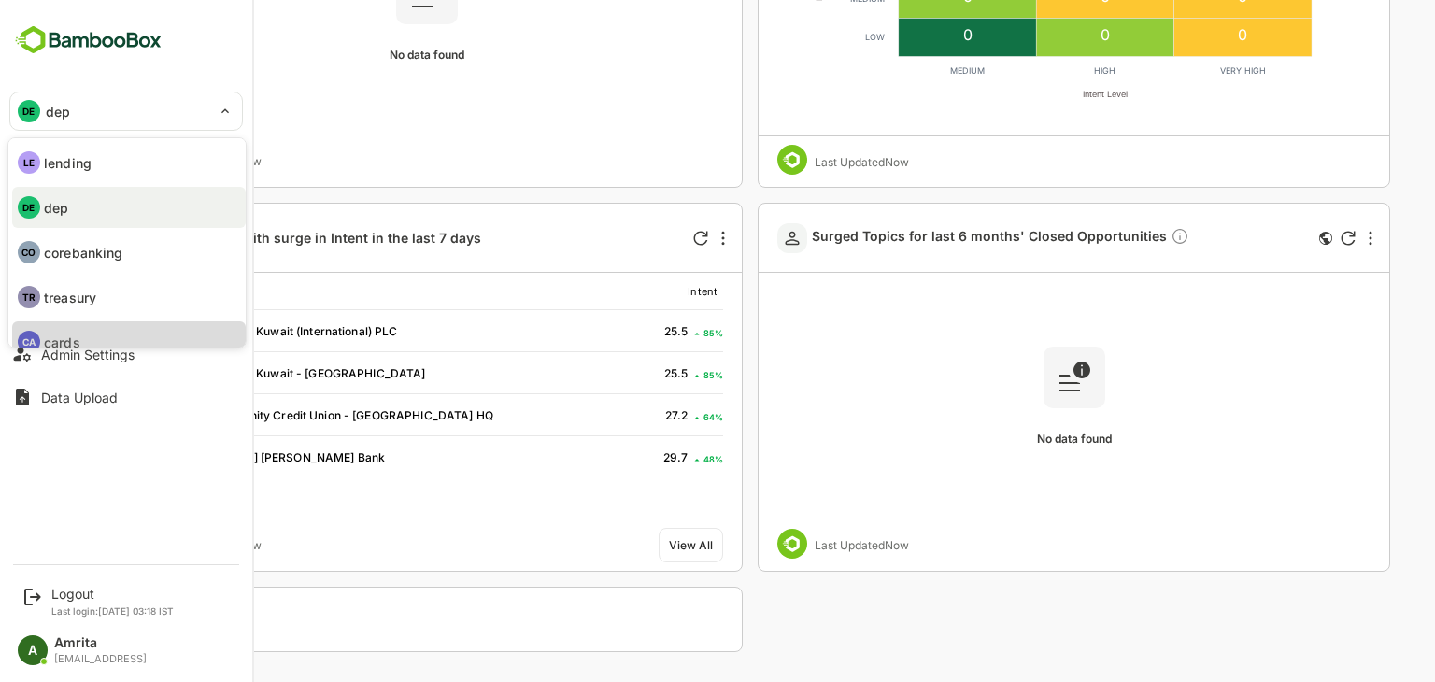
click at [72, 342] on p "cards" at bounding box center [62, 342] width 36 height 20
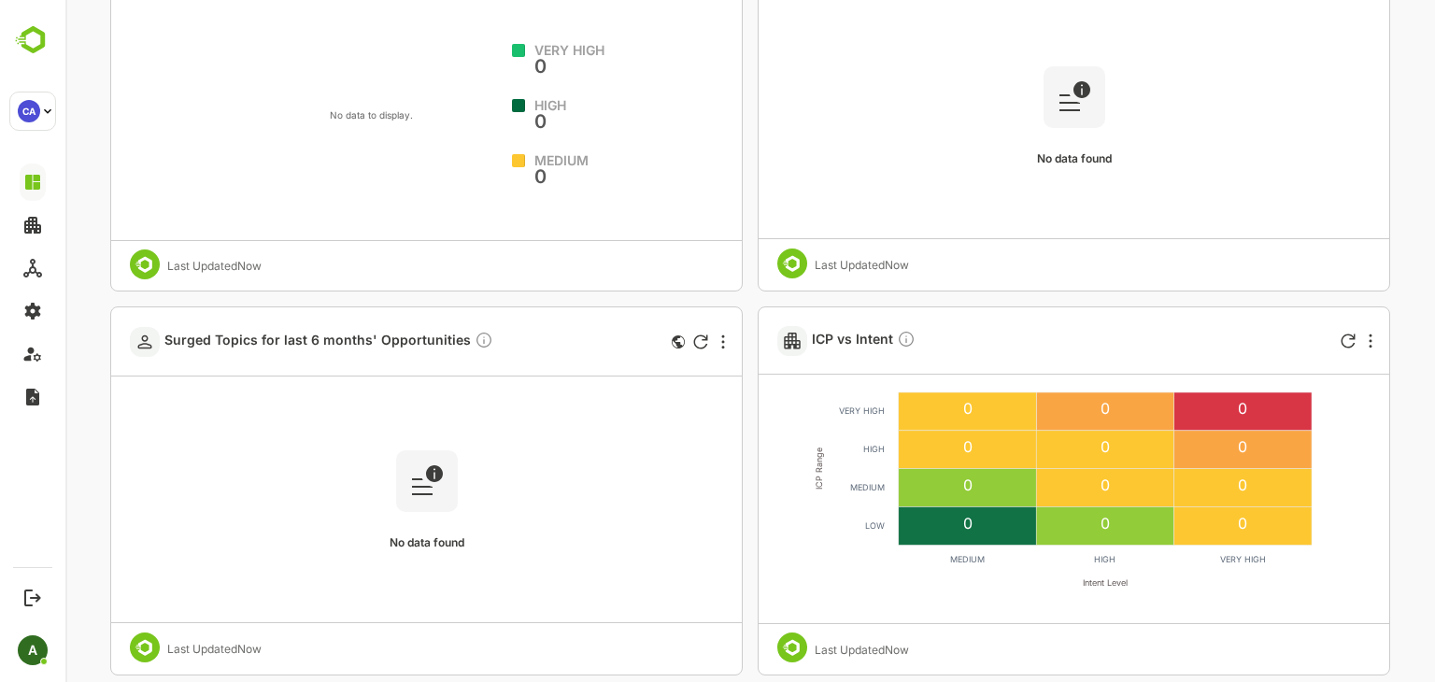
scroll to position [1020, 0]
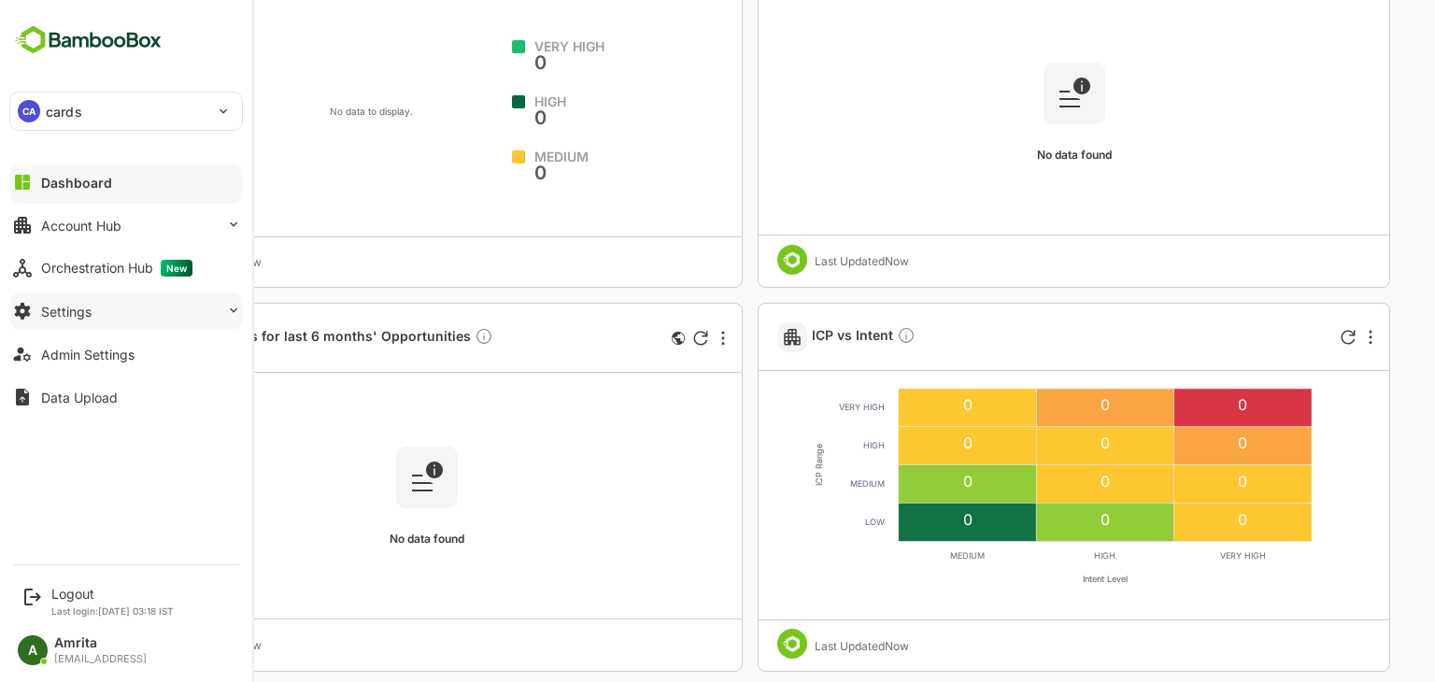
click at [144, 317] on button "Settings" at bounding box center [125, 310] width 233 height 37
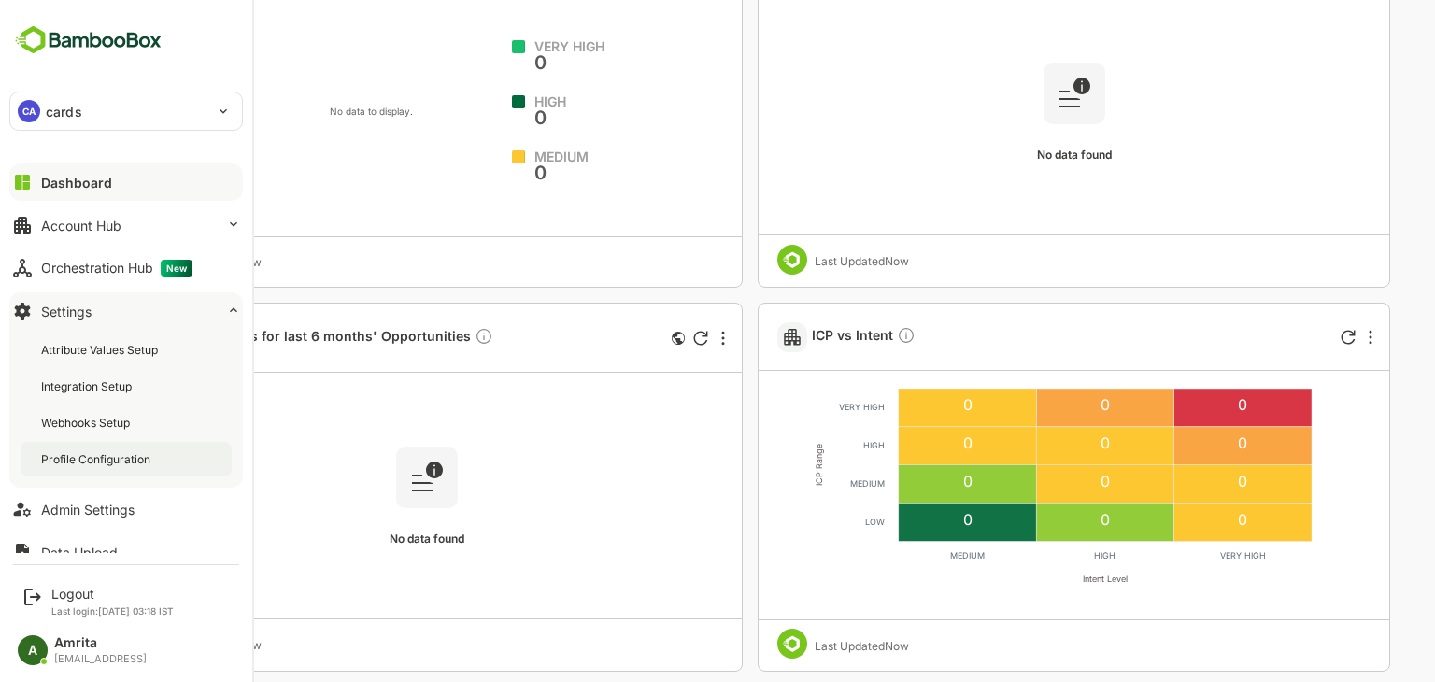
click at [102, 461] on div "Profile Configuration" at bounding box center [97, 459] width 113 height 16
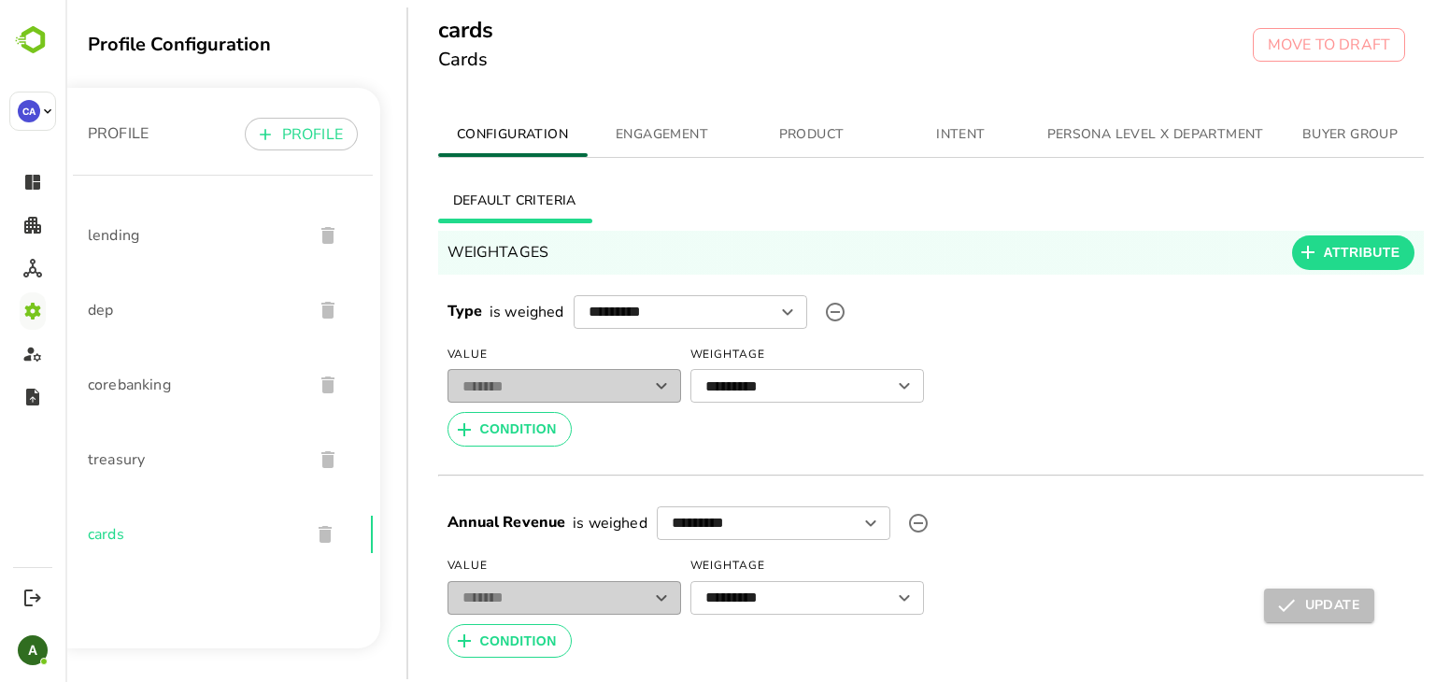
click at [960, 140] on span "INTENT" at bounding box center [961, 134] width 127 height 23
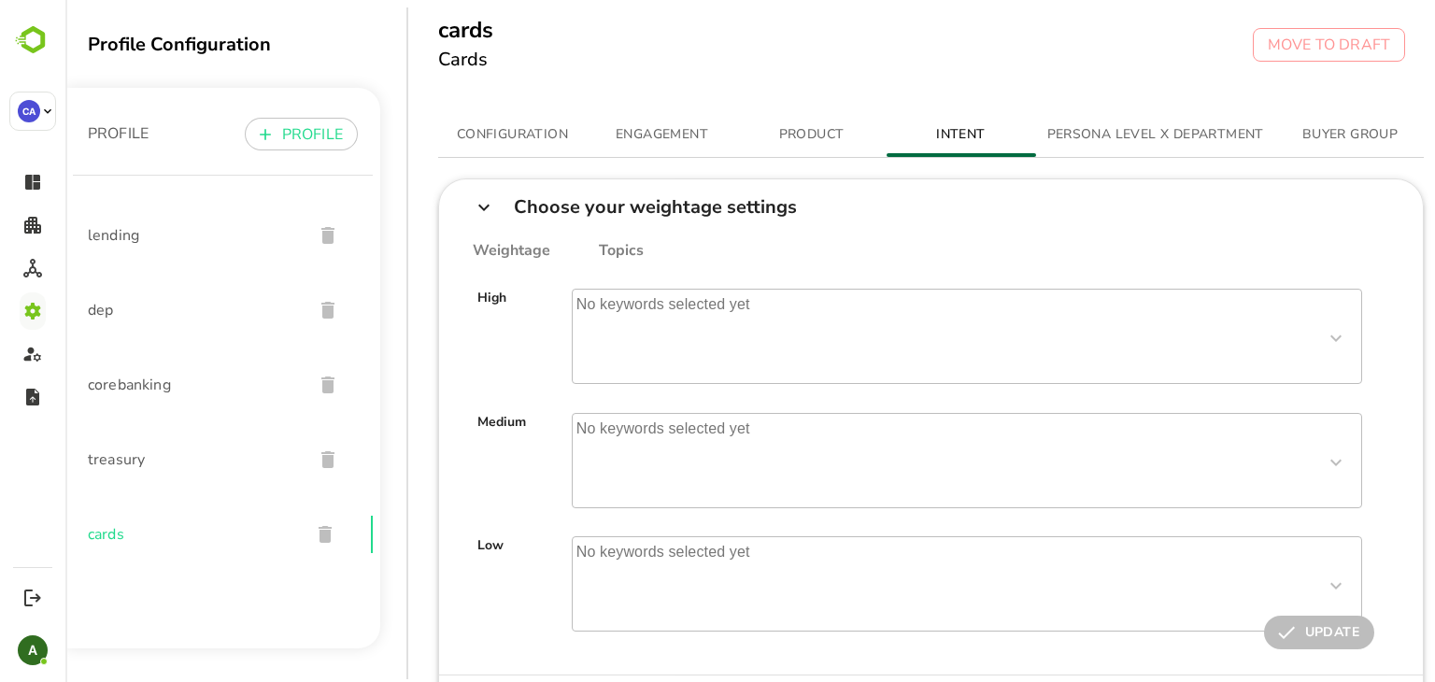
click at [664, 339] on p "No keywords selected yet" at bounding box center [663, 336] width 181 height 93
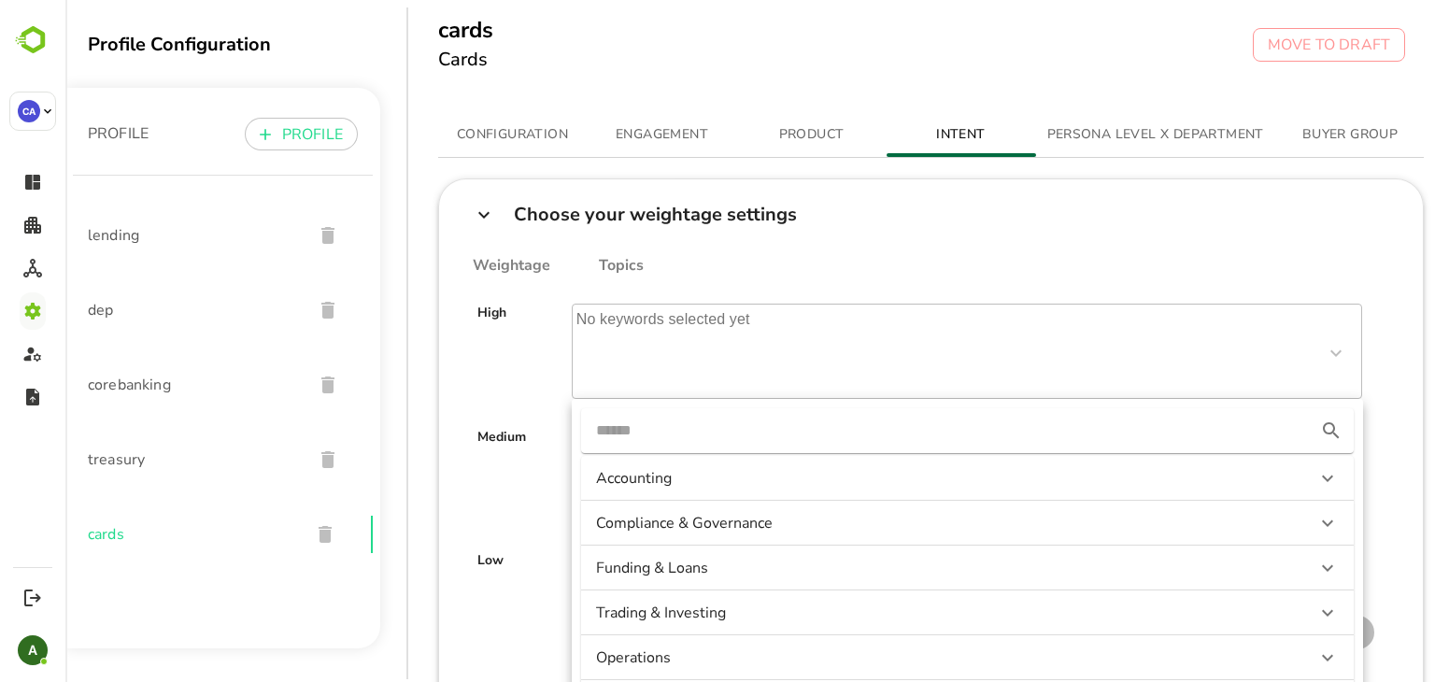
click at [882, 277] on div "High No keywords selected yet Accounting Compliance & Governance Funding & Loan…" at bounding box center [931, 337] width 955 height 124
click at [949, 251] on div "Weightage Topics High No keywords selected yet Accounting Compliance & Governan…" at bounding box center [931, 469] width 984 height 440
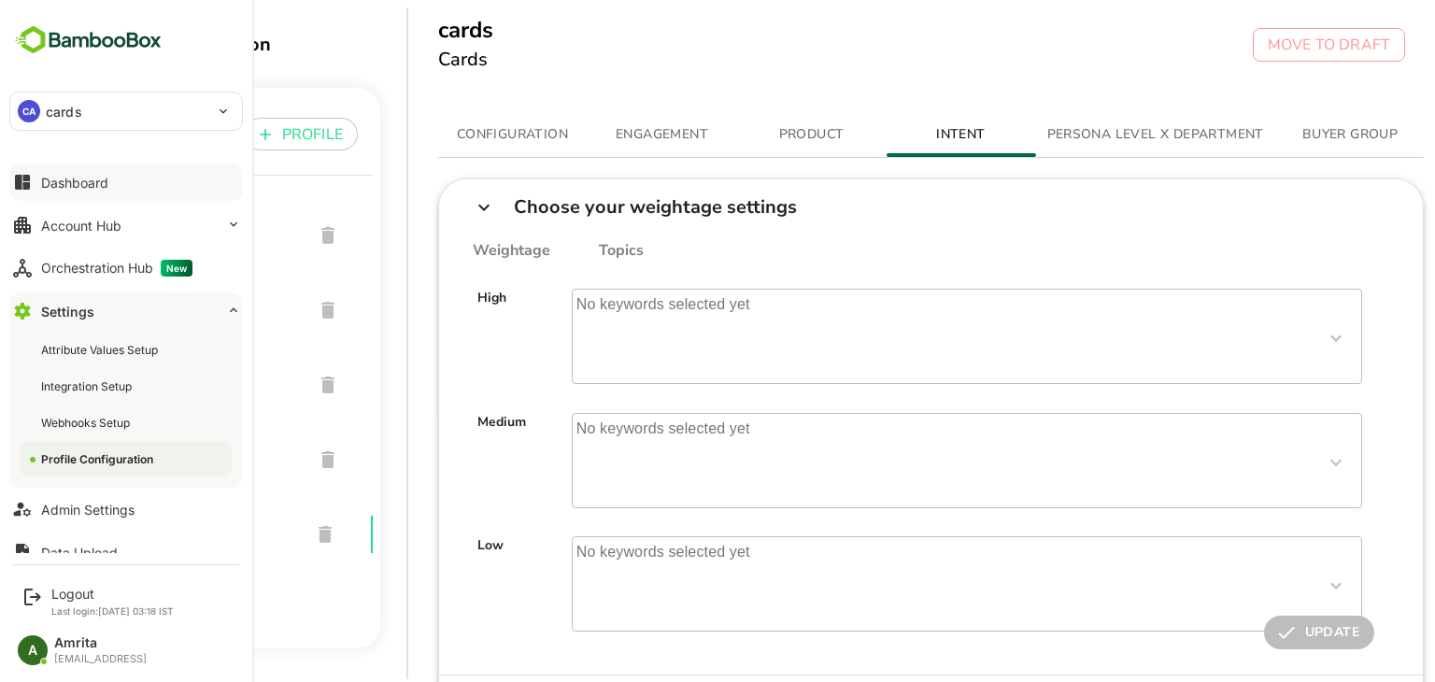
click at [93, 191] on button "Dashboard" at bounding box center [125, 181] width 233 height 37
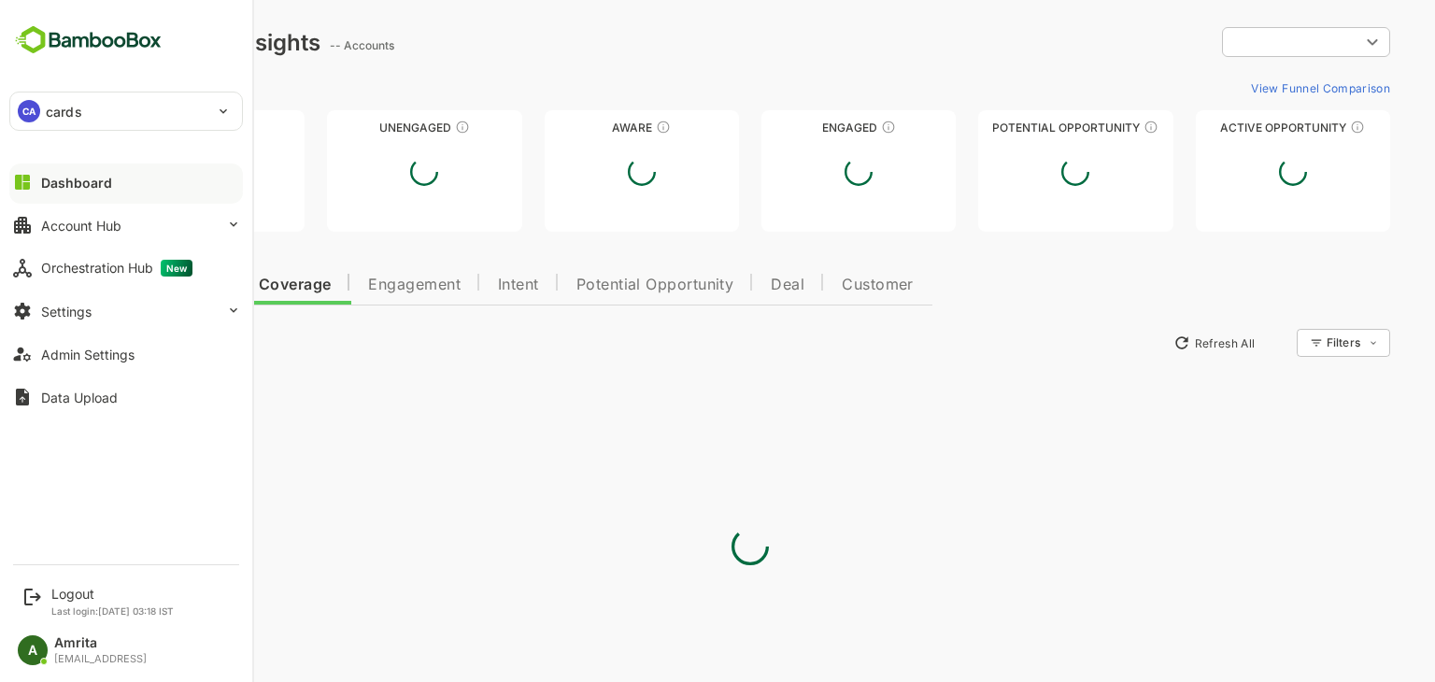
type input "**********"
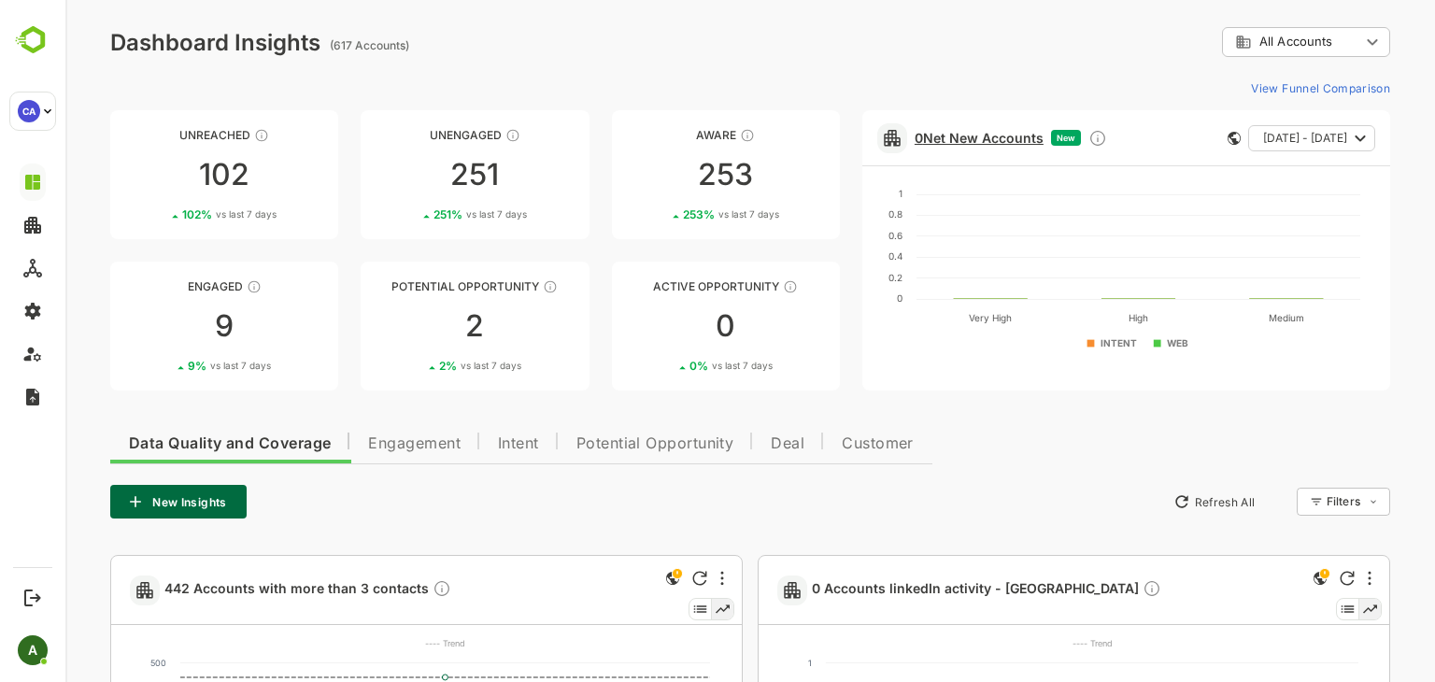
click at [965, 143] on link "0 Net New Accounts" at bounding box center [978, 138] width 129 height 16
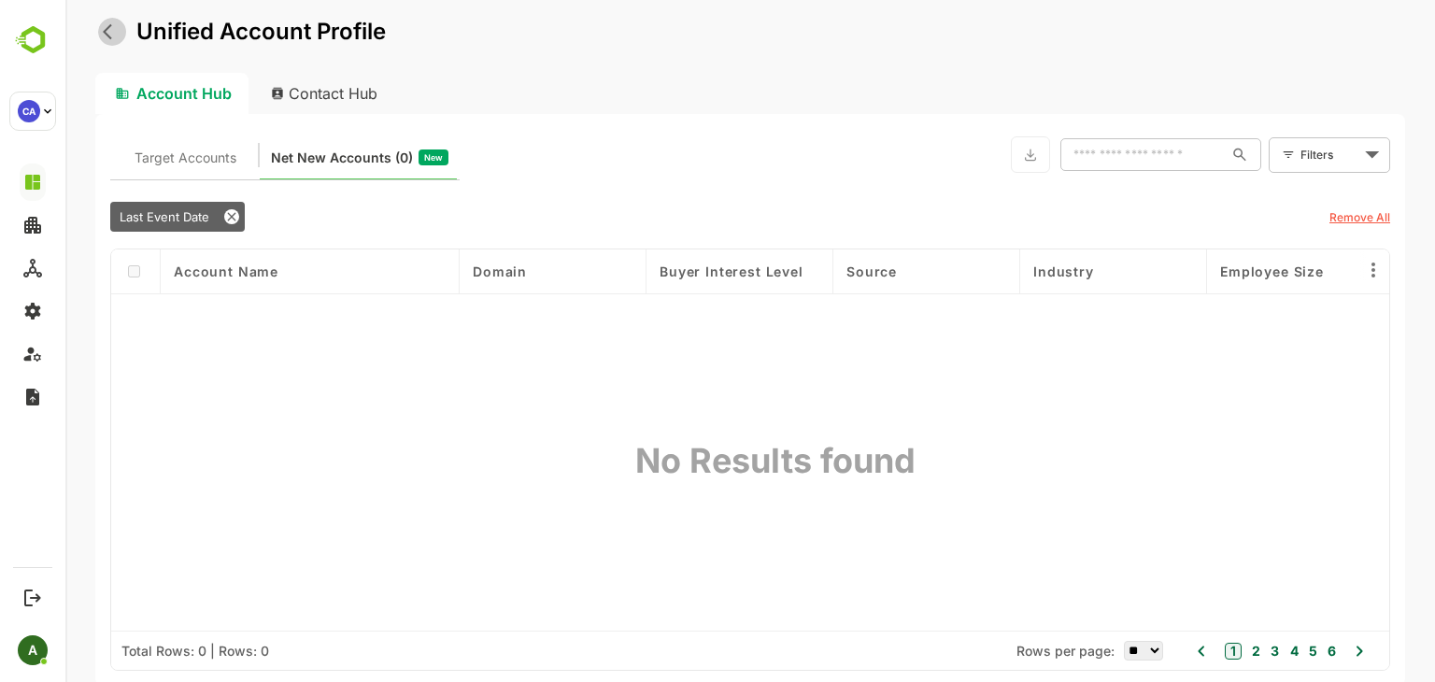
click at [114, 41] on button "back" at bounding box center [112, 32] width 28 height 28
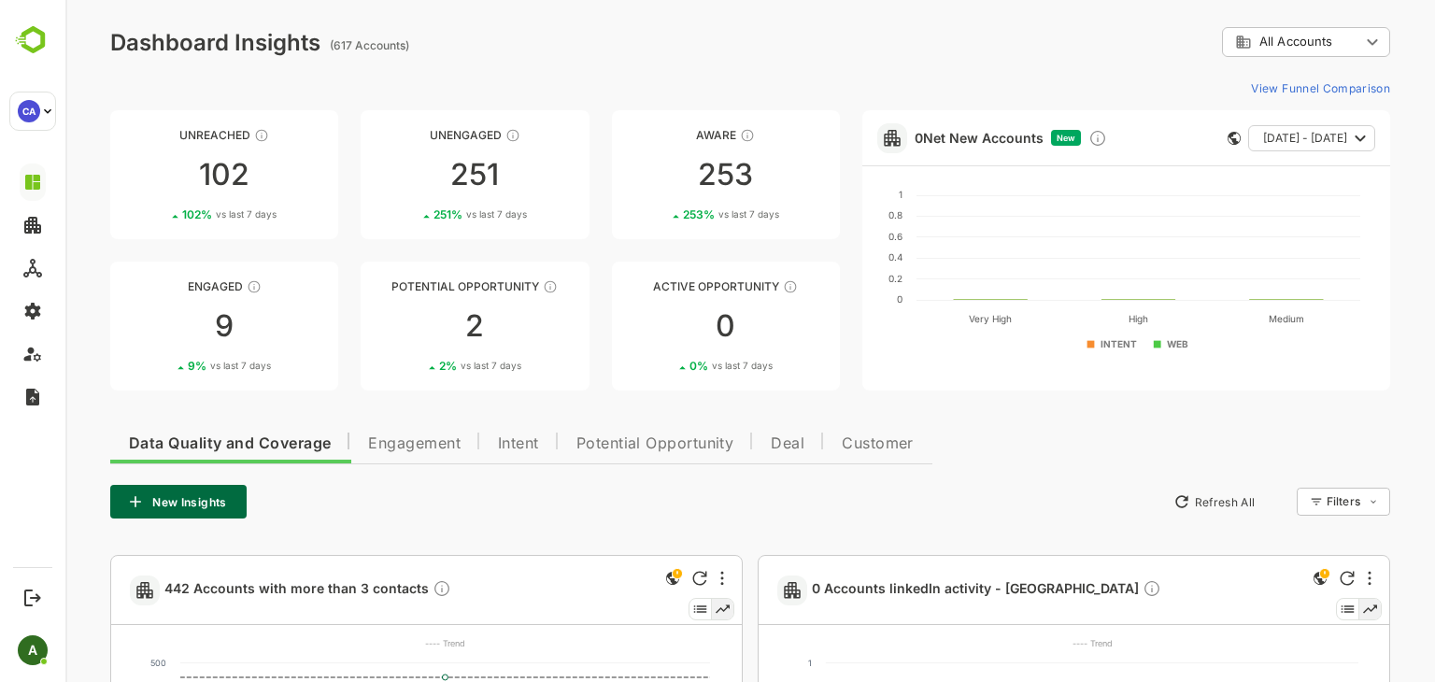
click at [532, 430] on button "Intent" at bounding box center [518, 440] width 78 height 45
